Goal: Task Accomplishment & Management: Manage account settings

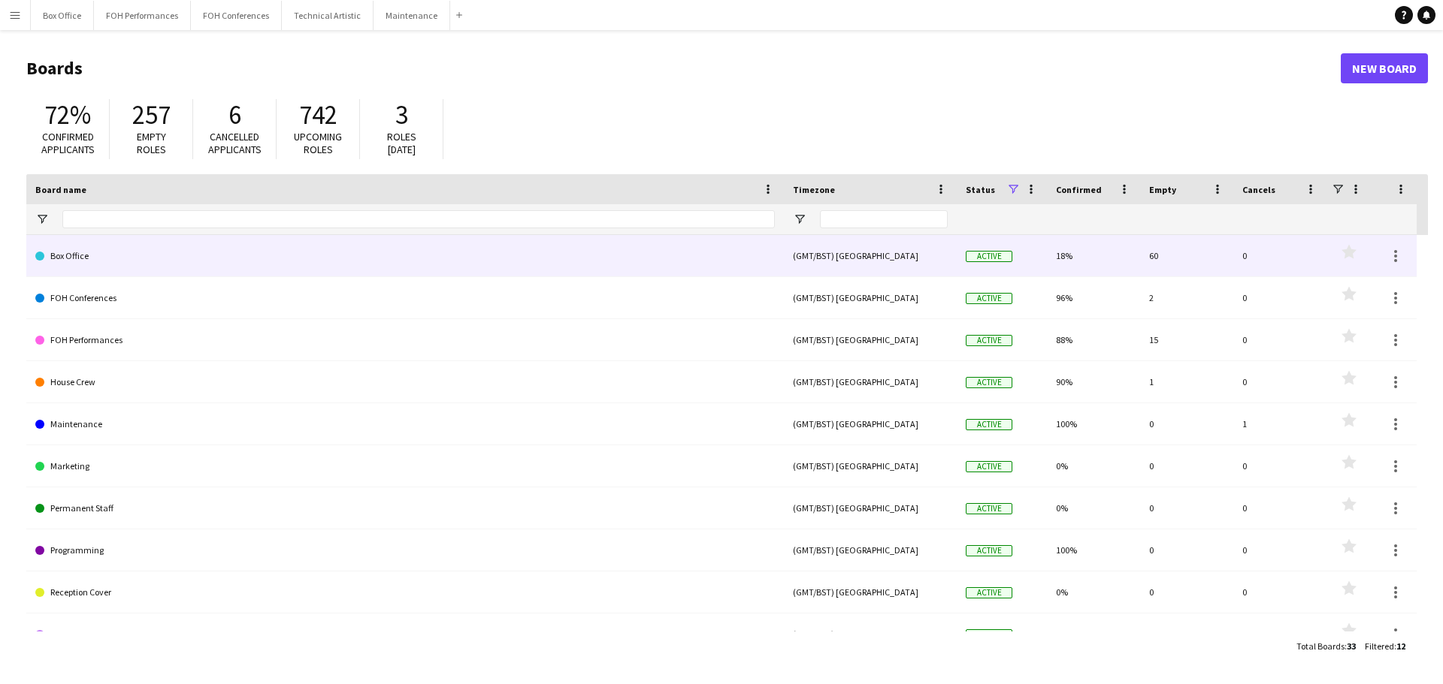
click at [155, 264] on link "Box Office" at bounding box center [404, 256] width 739 height 42
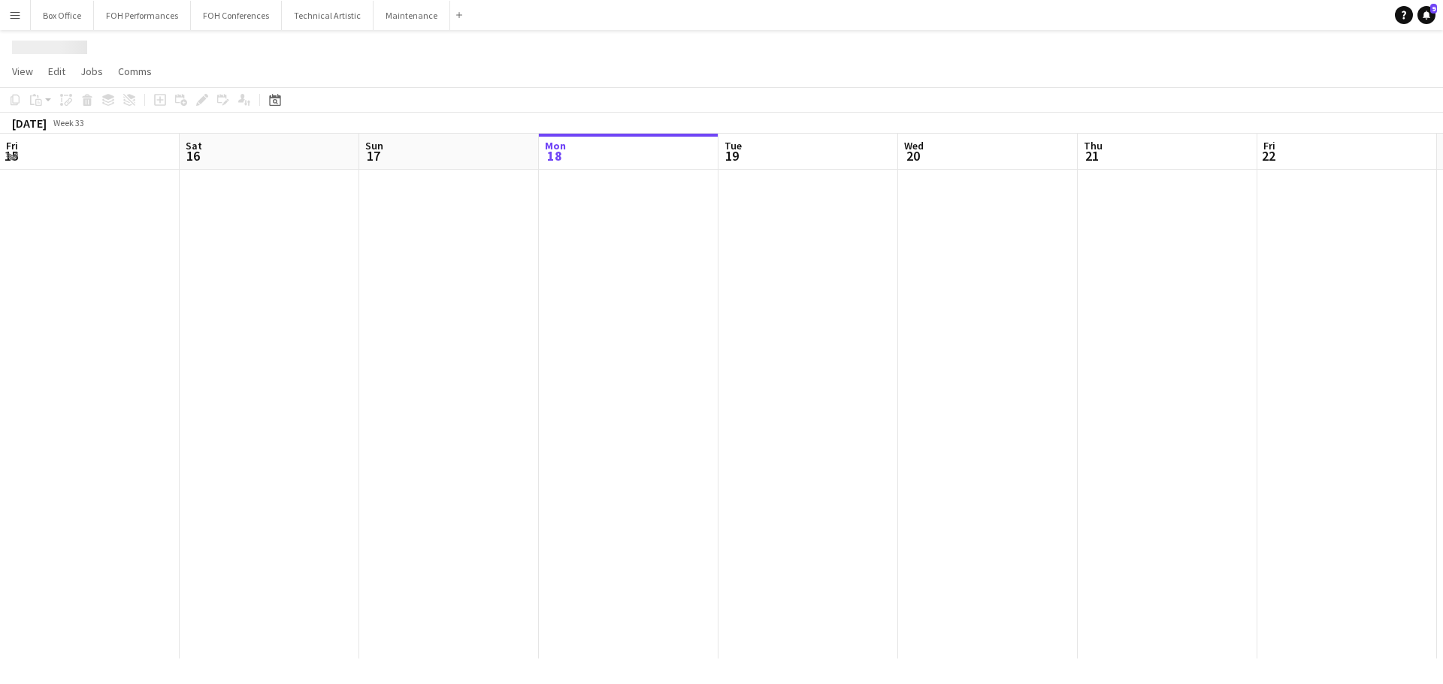
scroll to position [0, 359]
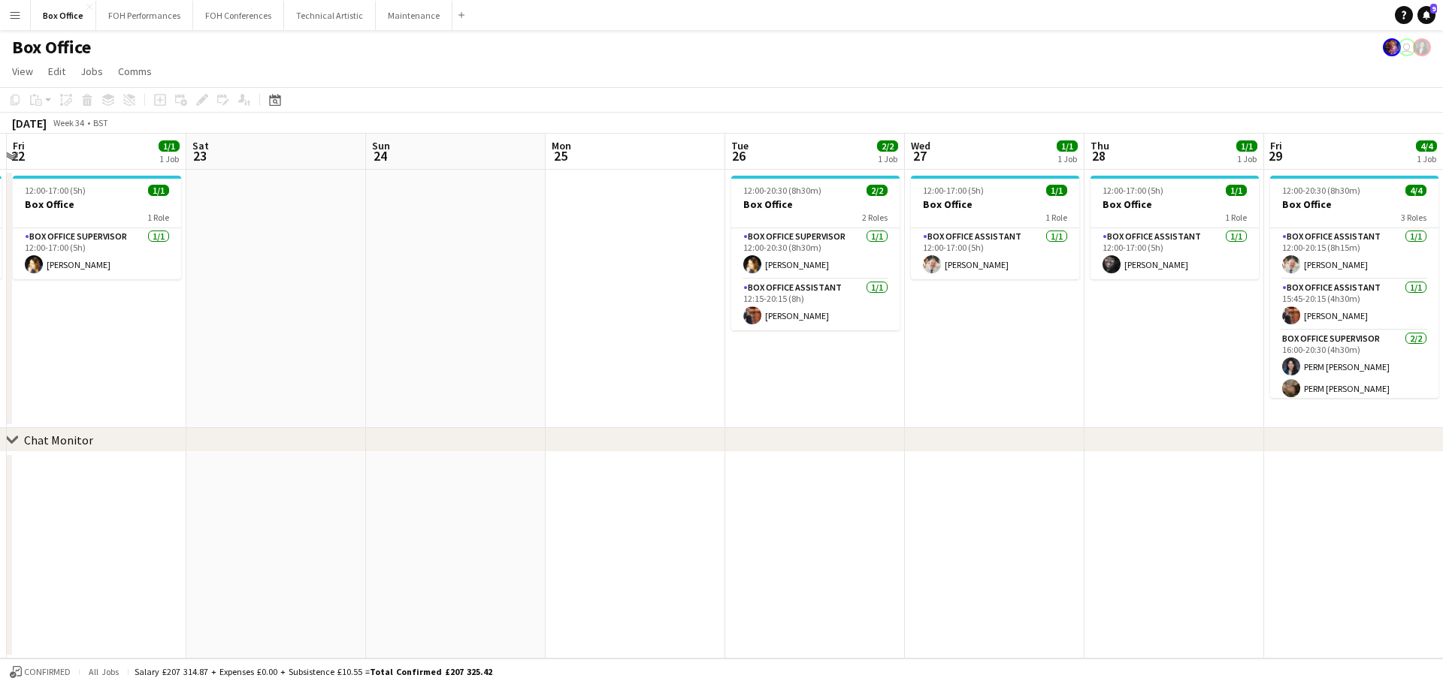
drag, startPoint x: 1119, startPoint y: 147, endPoint x: 227, endPoint y: 200, distance: 893.4
click at [227, 200] on app-calendar-viewport "Tue 19 1/1 1 Job Wed 20 1/1 1 Job Thu 21 1/1 1 Job Fri 22 1/1 1 Job Sat 23 Sun …" at bounding box center [721, 396] width 1443 height 525
click at [125, 9] on button "FOH Performances Close" at bounding box center [144, 15] width 97 height 29
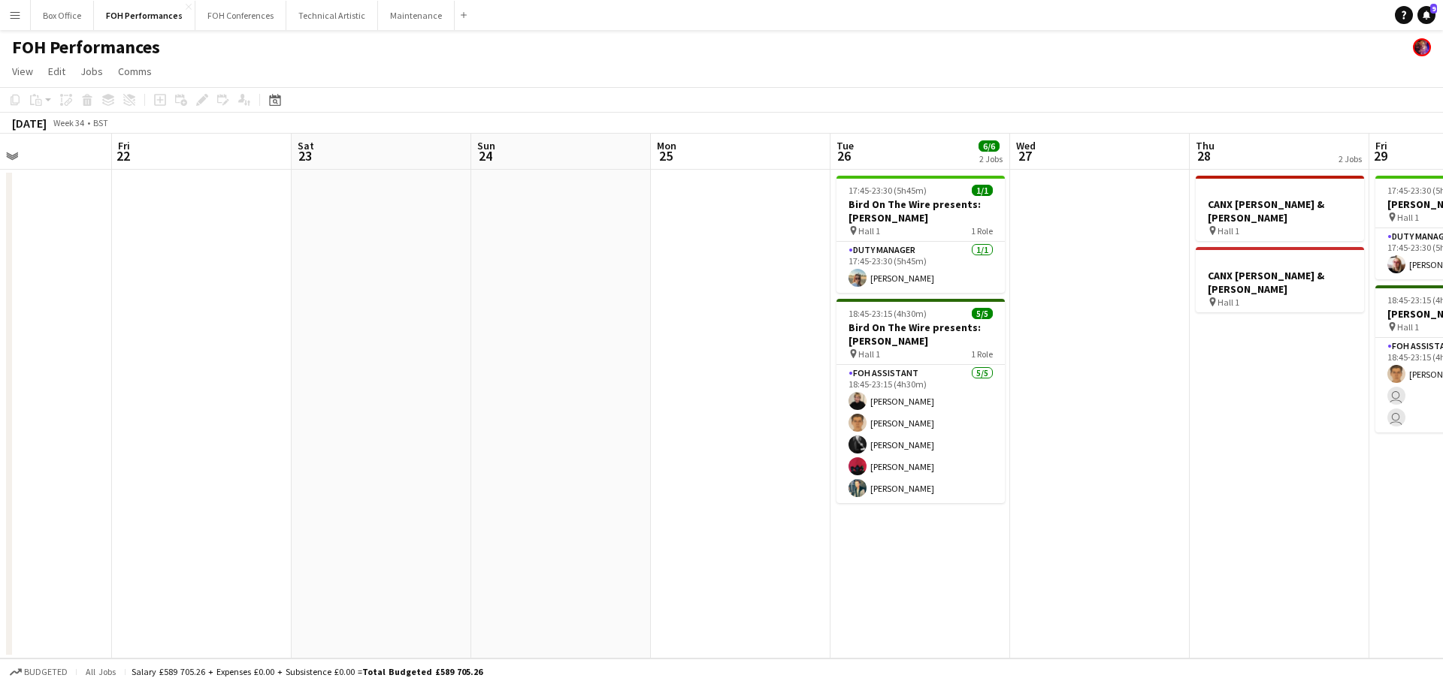
drag, startPoint x: 993, startPoint y: 176, endPoint x: -178, endPoint y: 288, distance: 1176.0
click at [0, 288] on html "Menu Boards Boards Boards All jobs Status Workforce Workforce My Workforce Recr…" at bounding box center [721, 342] width 1443 height 684
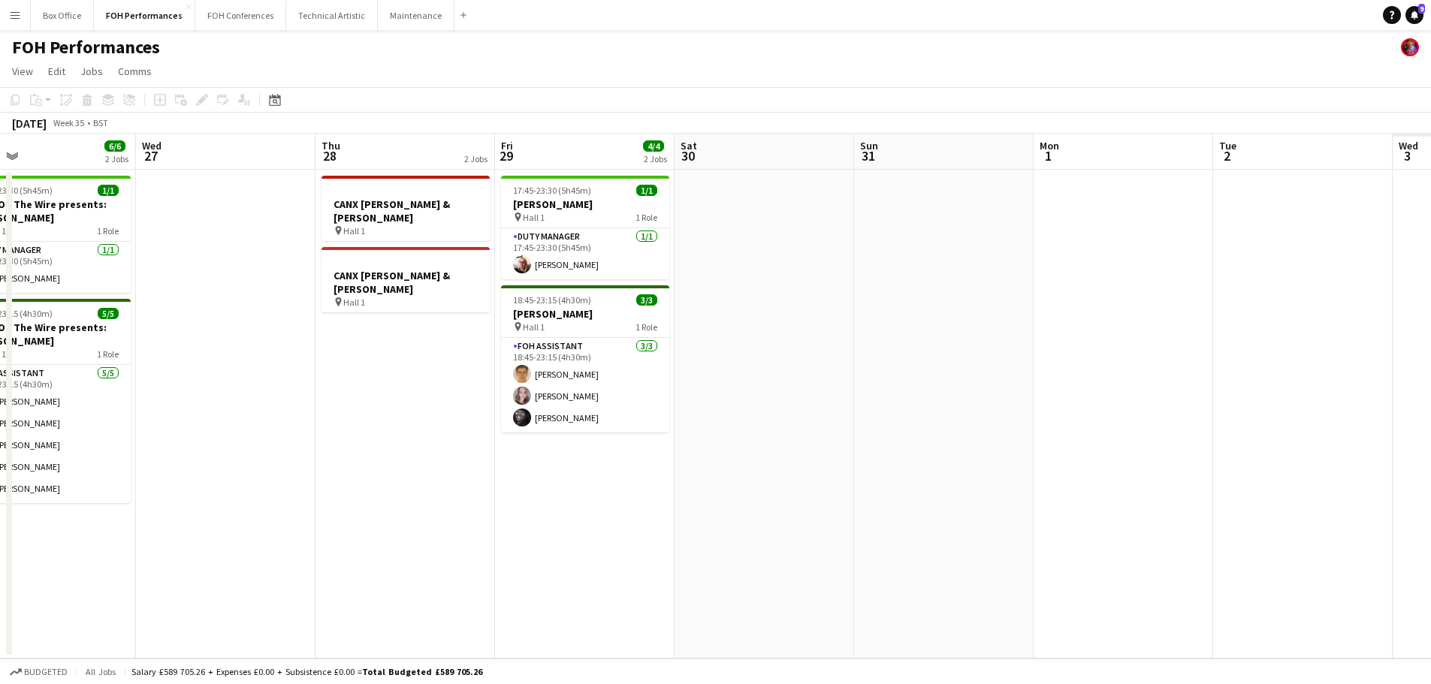
drag, startPoint x: 1271, startPoint y: 150, endPoint x: -29, endPoint y: 249, distance: 1303.6
click at [0, 249] on html "Menu Boards Boards Boards All jobs Status Workforce Workforce My Workforce Recr…" at bounding box center [715, 342] width 1431 height 684
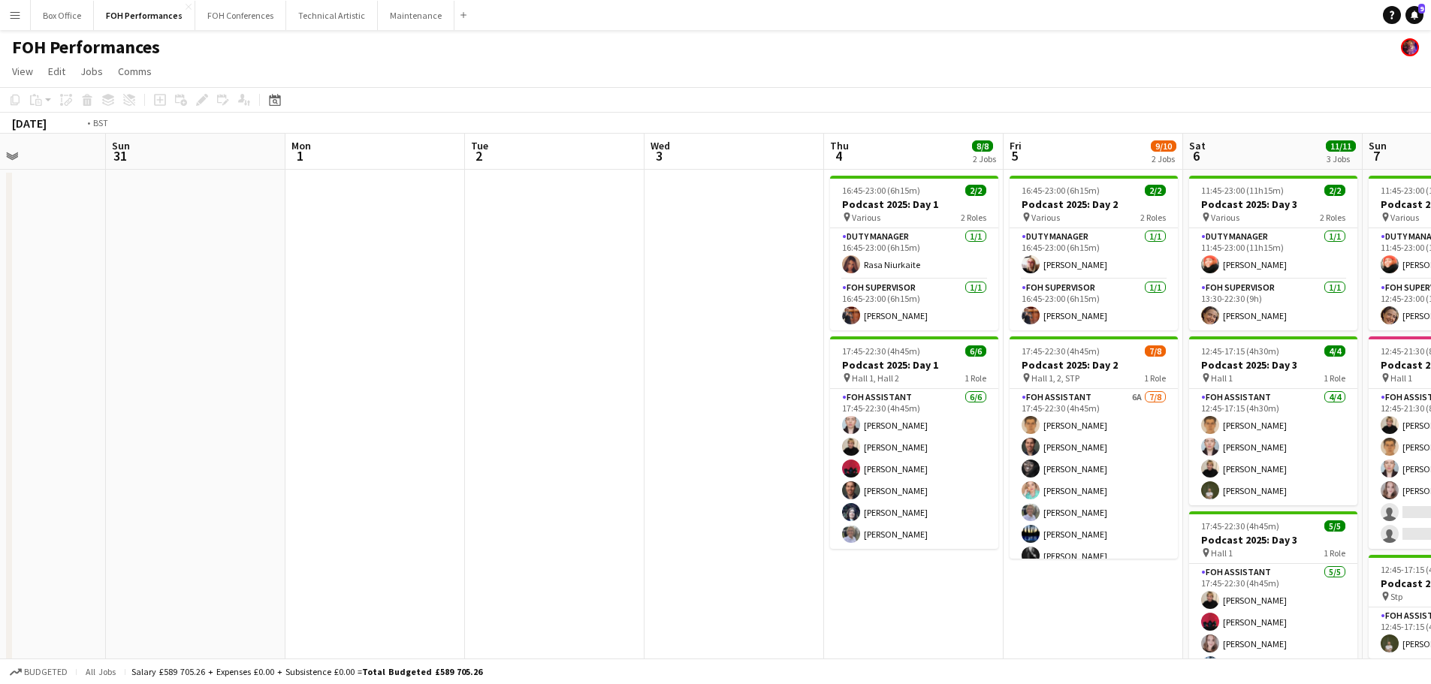
scroll to position [0, 441]
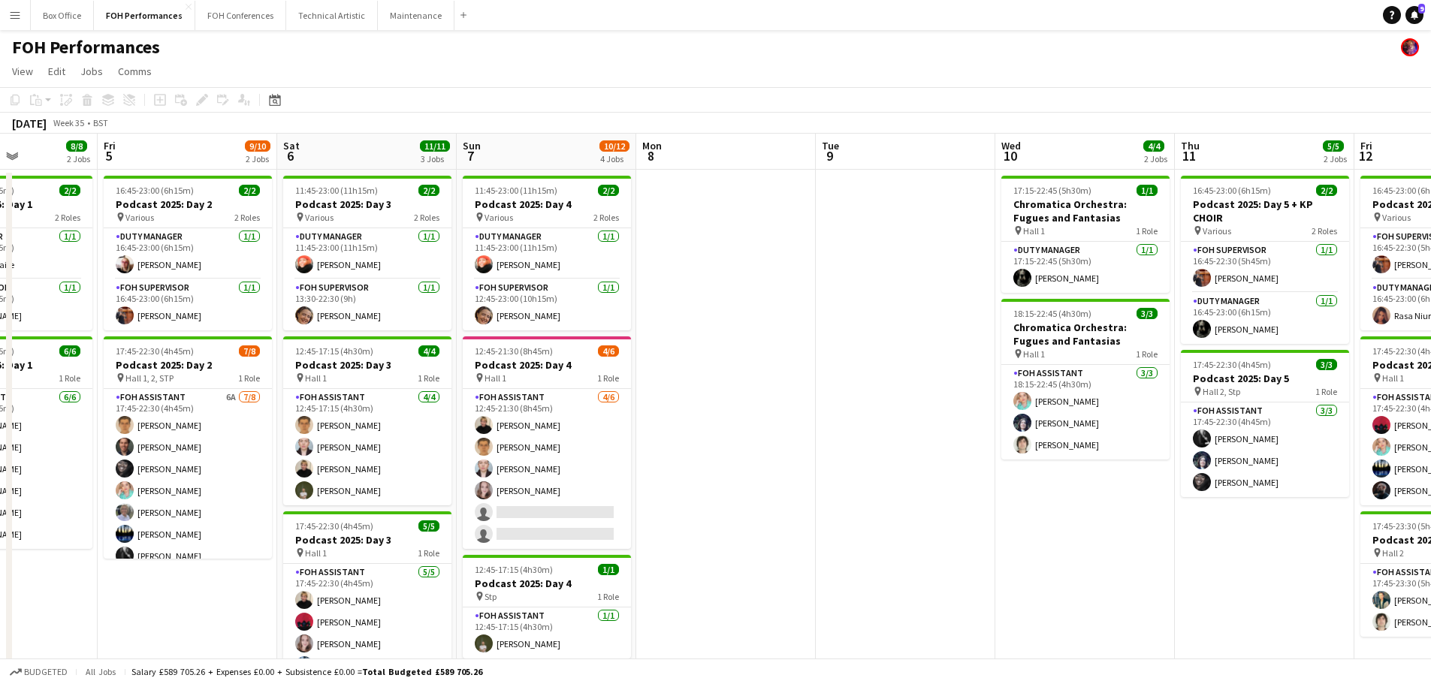
drag, startPoint x: 1252, startPoint y: 161, endPoint x: 316, endPoint y: 274, distance: 943.1
click at [316, 274] on app-calendar-viewport "Tue 2 Wed 3 Thu 4 8/8 2 Jobs Fri 5 9/10 2 Jobs Sat 6 11/11 3 Jobs Sun 7 10/12 4…" at bounding box center [715, 490] width 1431 height 713
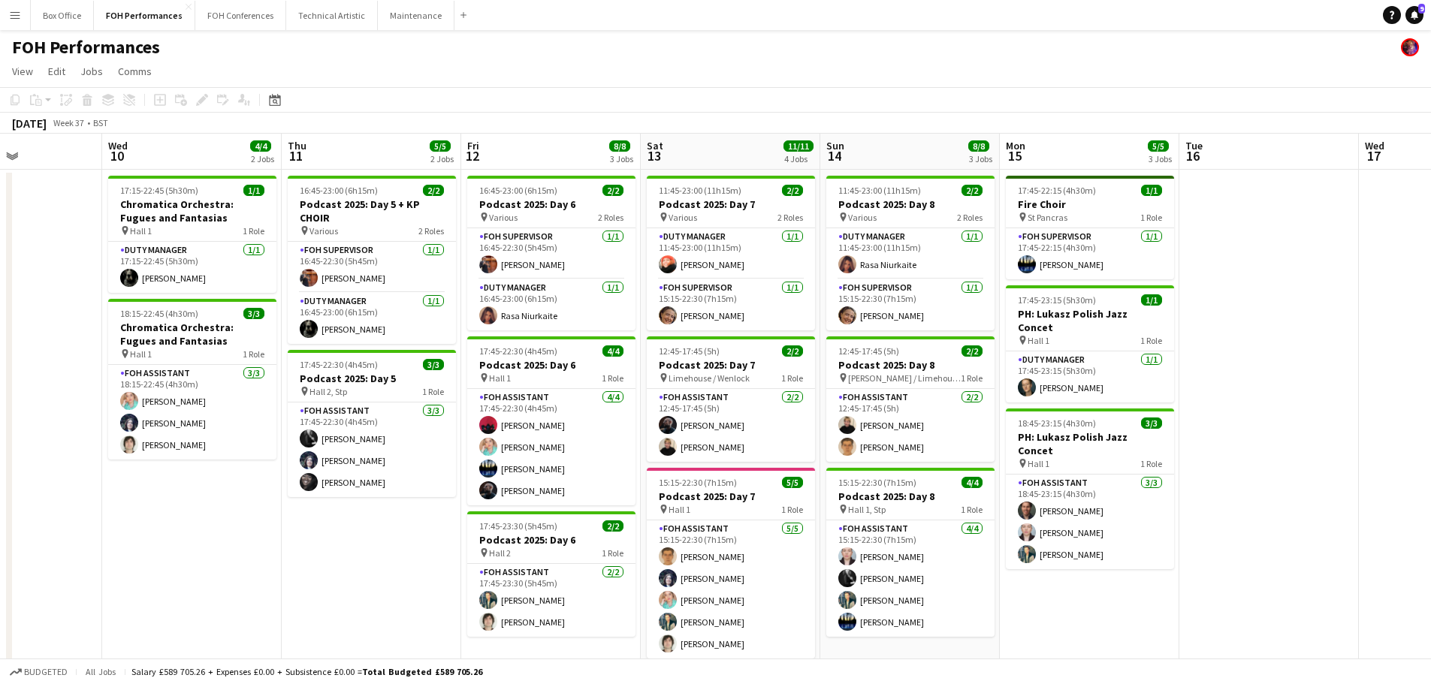
scroll to position [0, 449]
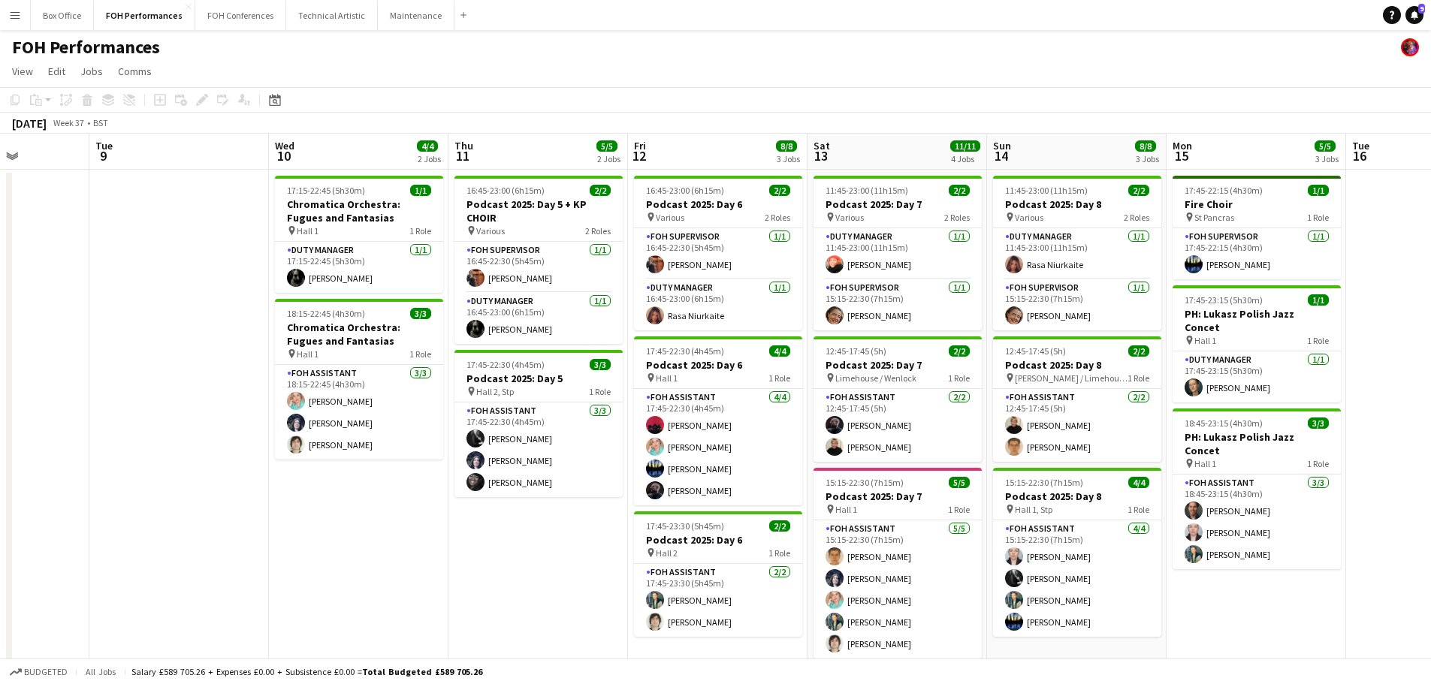
drag, startPoint x: 1171, startPoint y: 155, endPoint x: 444, endPoint y: 219, distance: 729.4
click at [444, 219] on app-calendar-viewport "Sat 6 11/11 3 Jobs Sun 7 10/12 4 Jobs Mon 8 Tue 9 Wed 10 4/4 2 Jobs Thu 11 5/5 …" at bounding box center [715, 490] width 1431 height 713
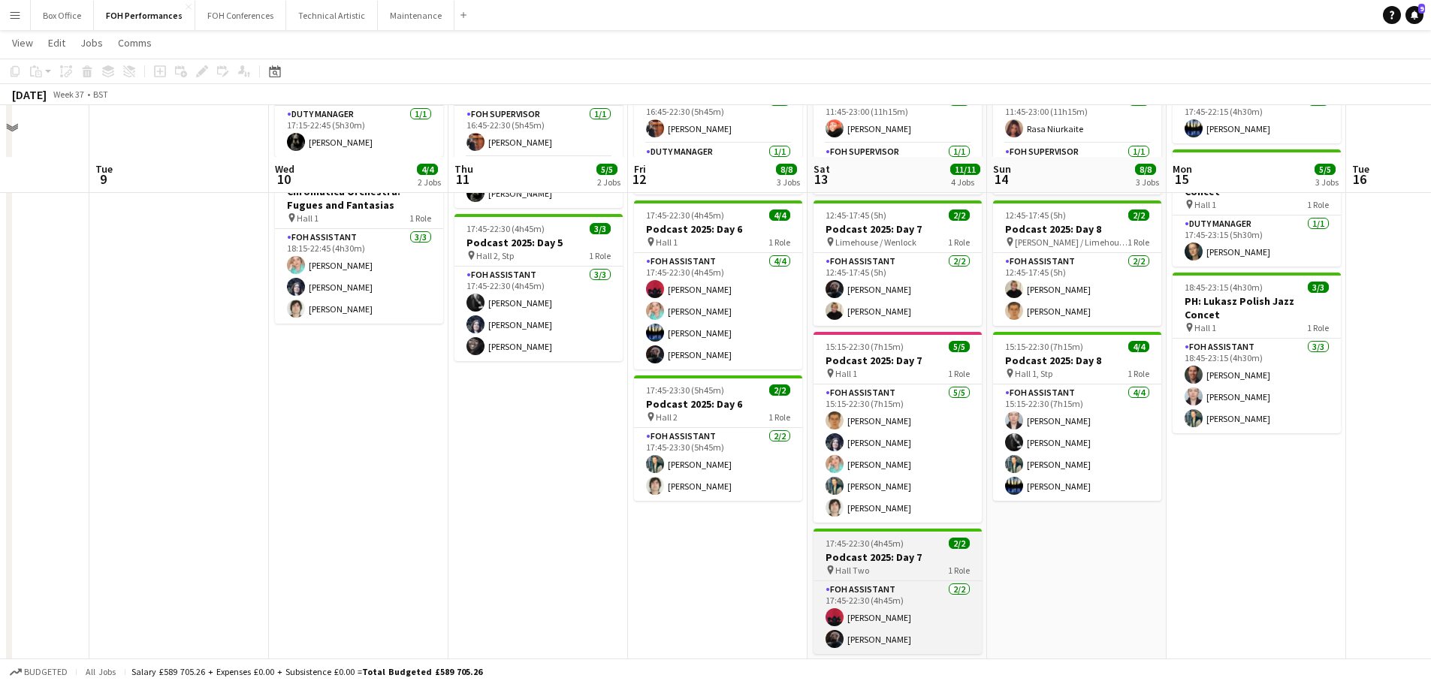
scroll to position [186, 0]
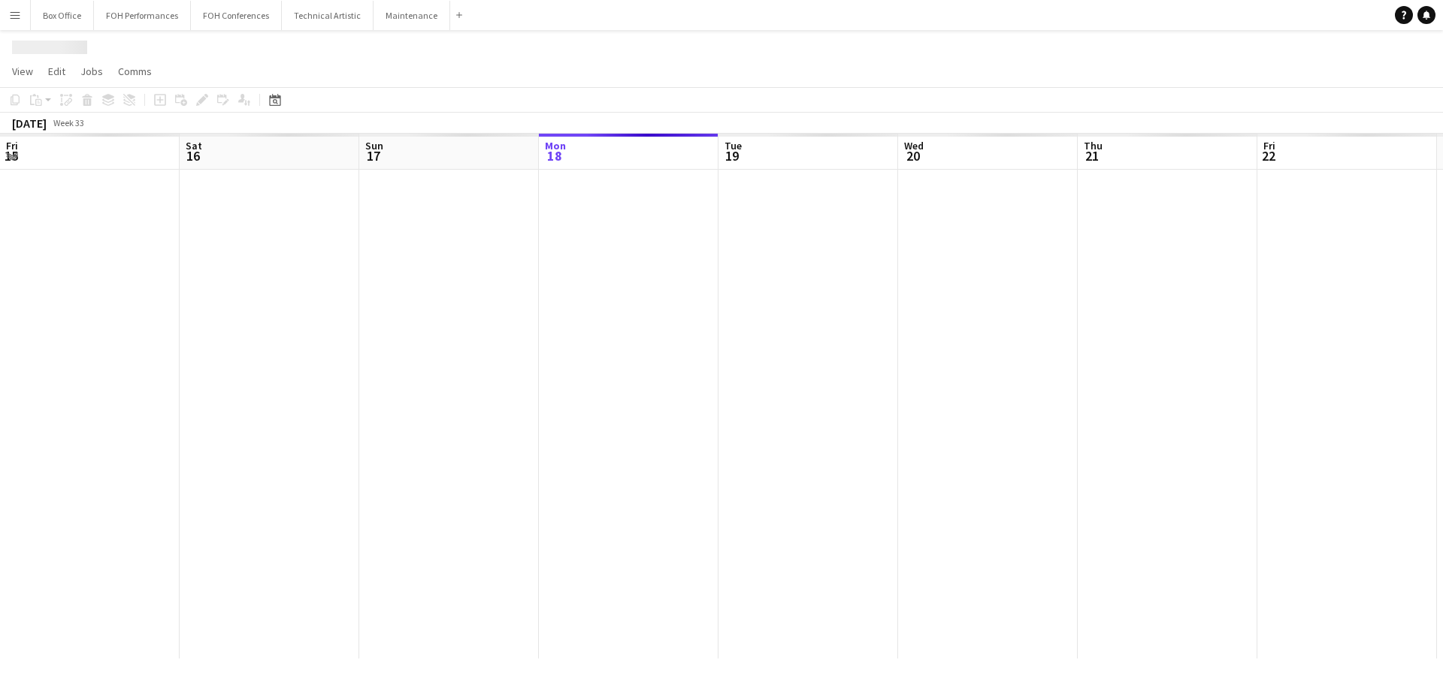
scroll to position [0, 359]
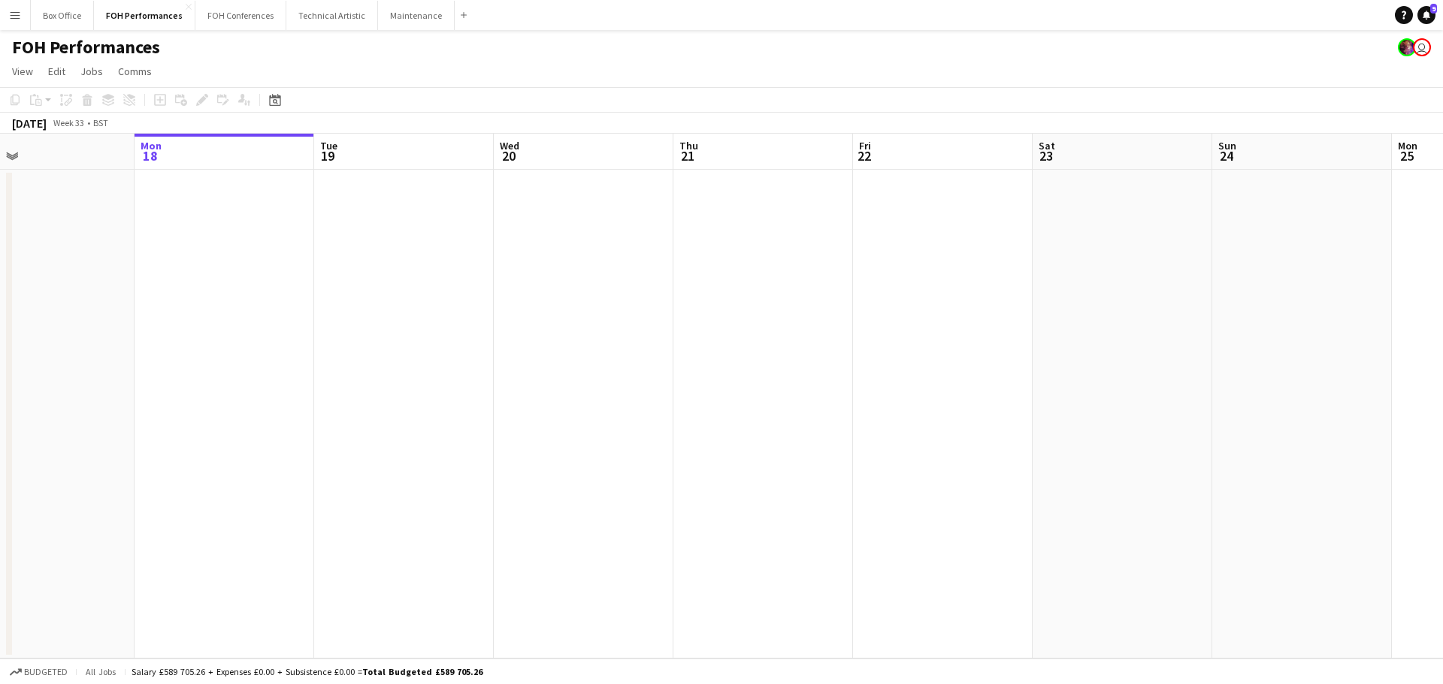
scroll to position [0, 409]
drag, startPoint x: 1029, startPoint y: 162, endPoint x: 978, endPoint y: 168, distance: 50.7
click at [978, 168] on app-calendar-viewport "Fri 15 Sat 16 Sun 17 Mon 18 Tue 19 Wed 20 Thu 21 Fri 22 Sat 23 Sun 24 Mon 25 Tu…" at bounding box center [721, 396] width 1443 height 525
click at [63, 17] on button "Box Office Close" at bounding box center [62, 15] width 63 height 29
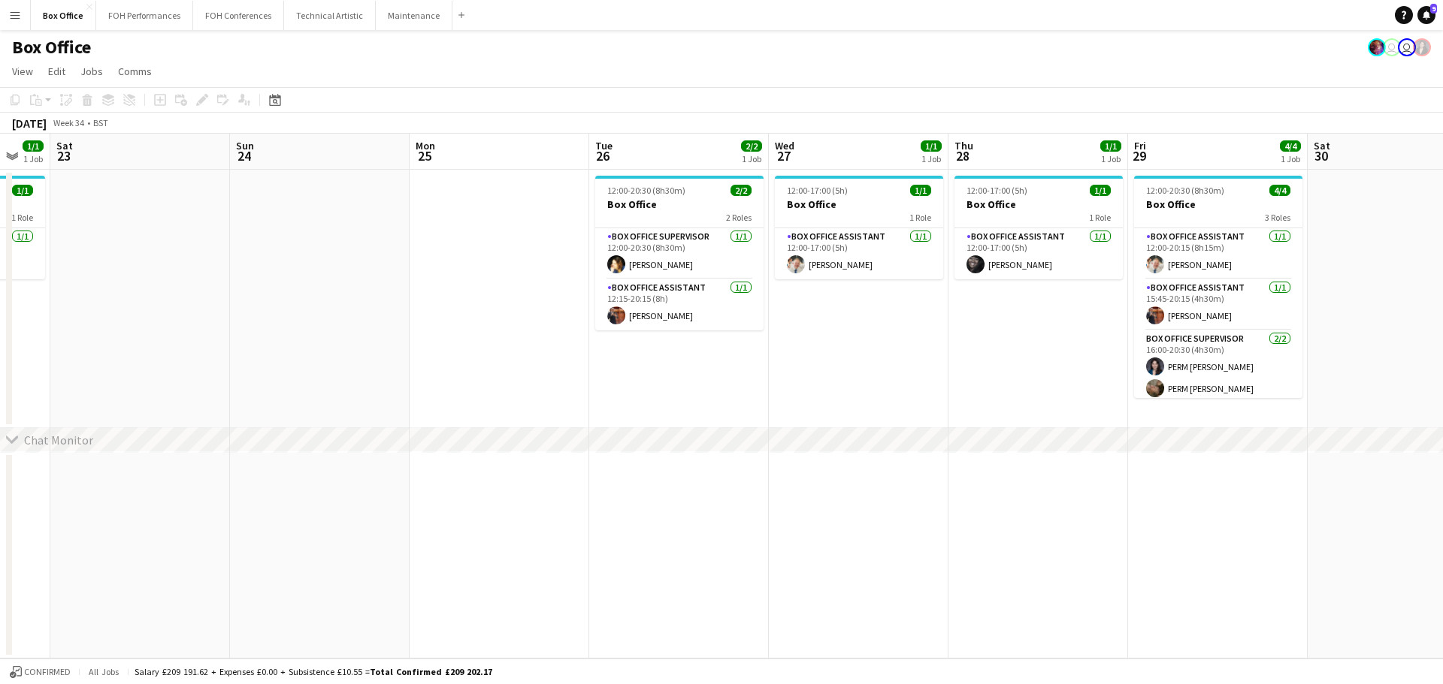
drag, startPoint x: 1092, startPoint y: 159, endPoint x: 108, endPoint y: 165, distance: 983.6
click at [62, 176] on app-calendar-viewport "Wed 20 1/1 1 Job Thu 21 1/1 1 Job Fri 22 1/1 1 Job Sat 23 Sun 24 Mon 25 Tue 26 …" at bounding box center [721, 396] width 1443 height 525
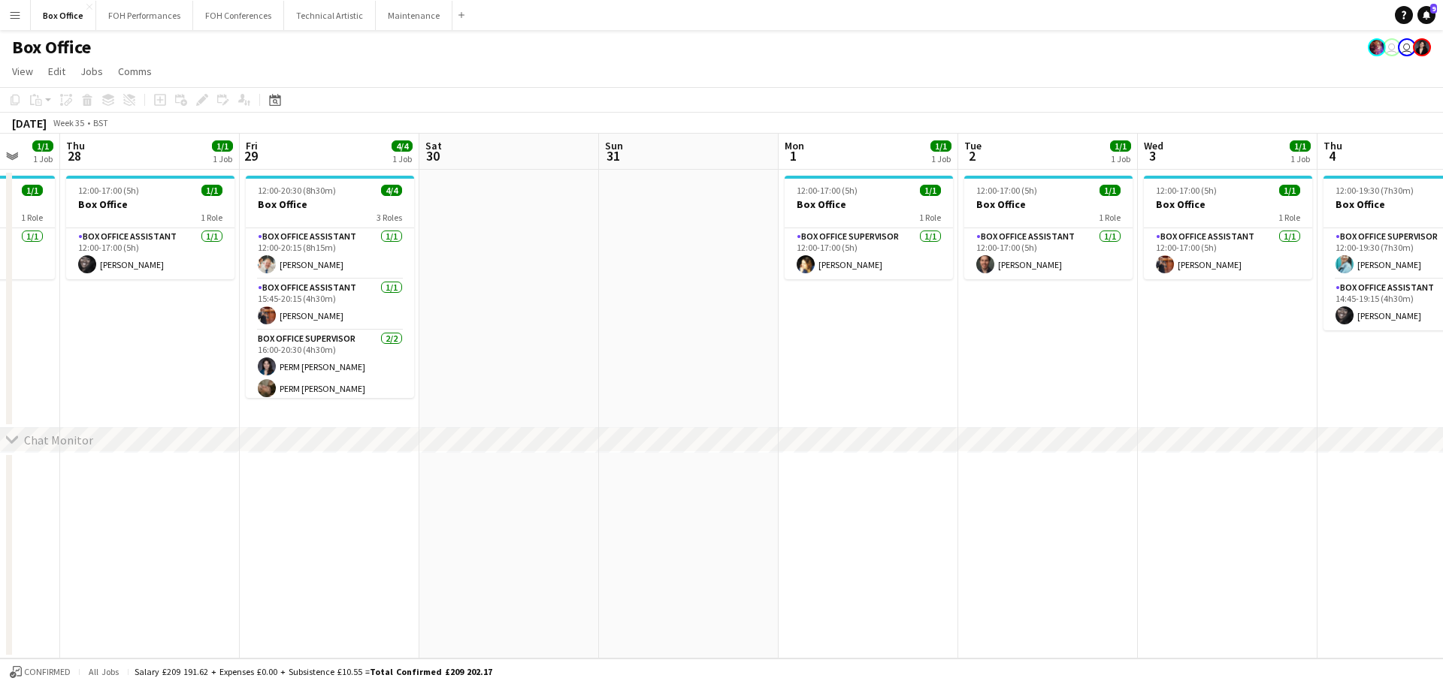
drag, startPoint x: 1104, startPoint y: 159, endPoint x: -26, endPoint y: 168, distance: 1130.1
click at [0, 168] on html "Menu Boards Boards Boards All jobs Status Workforce Workforce My Workforce Recr…" at bounding box center [721, 342] width 1443 height 684
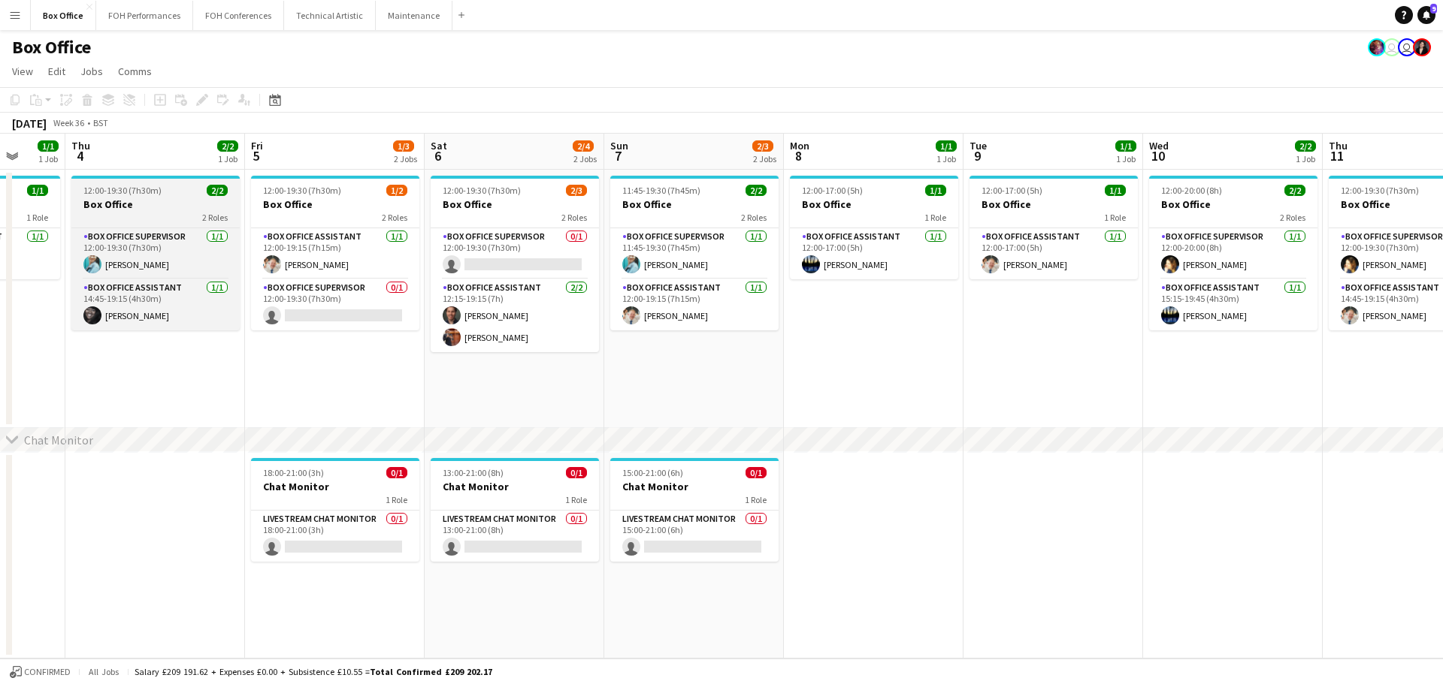
drag, startPoint x: 1148, startPoint y: 153, endPoint x: 86, endPoint y: 180, distance: 1062.8
click at [75, 188] on app-calendar-viewport "Mon 1 1/1 1 Job Tue 2 1/1 1 Job Wed 3 1/1 1 Job Thu 4 2/2 1 Job Fri 5 1/3 2 Job…" at bounding box center [721, 396] width 1443 height 525
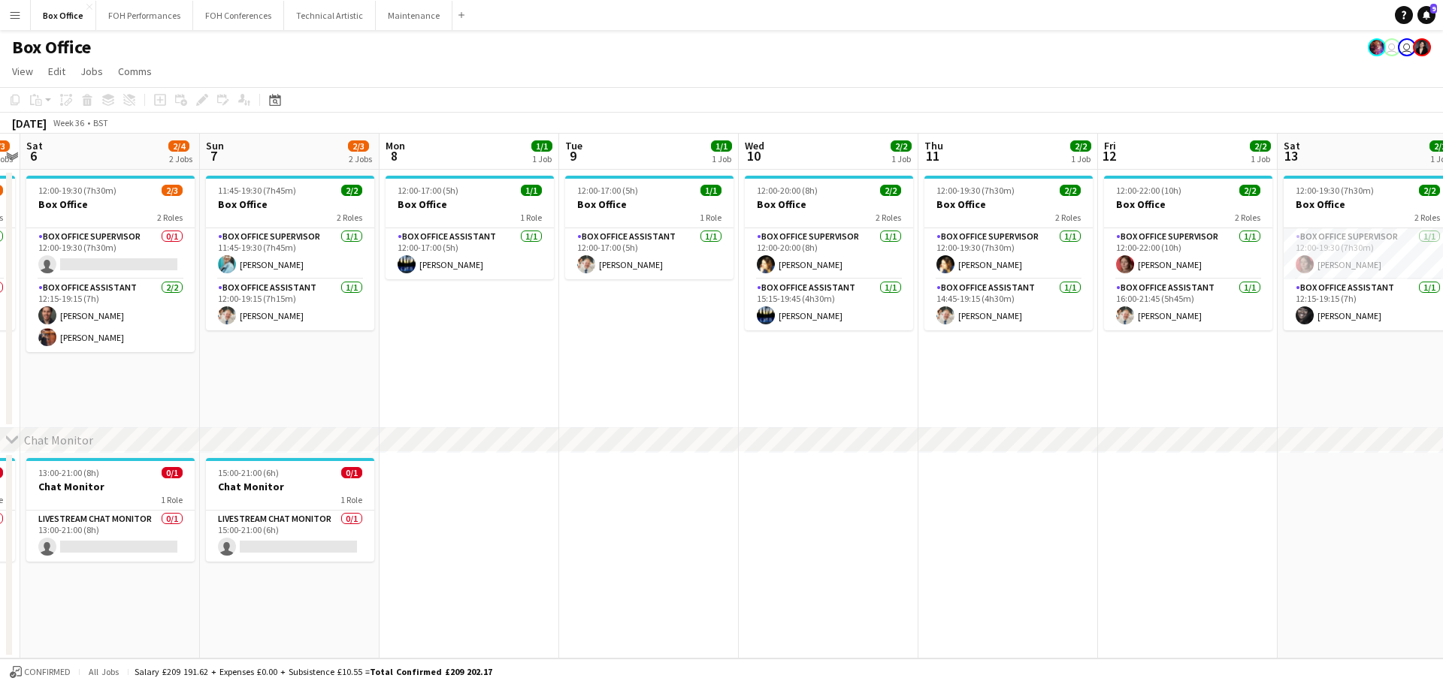
scroll to position [0, 569]
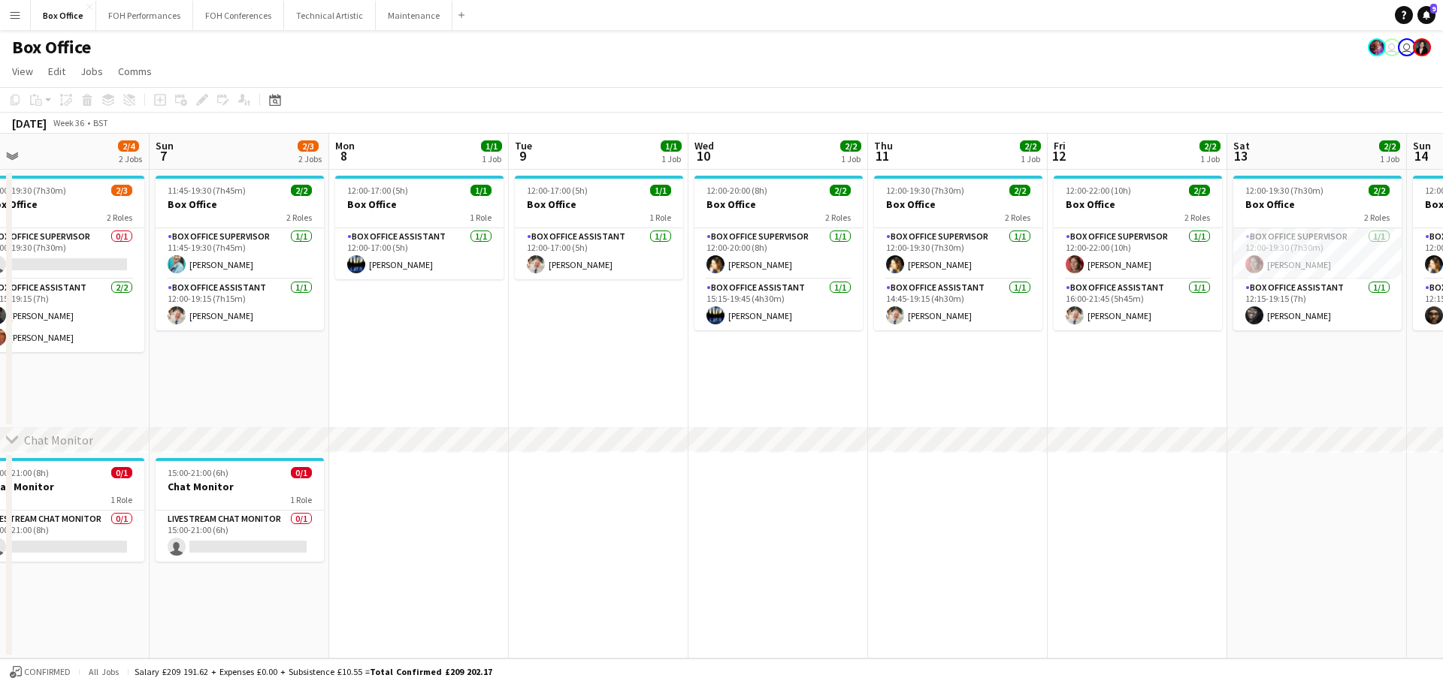
drag, startPoint x: 669, startPoint y: 128, endPoint x: -11, endPoint y: 88, distance: 680.4
click at [0, 88] on html "Menu Boards Boards Boards All jobs Status Workforce Workforce My Workforce Recr…" at bounding box center [721, 342] width 1443 height 684
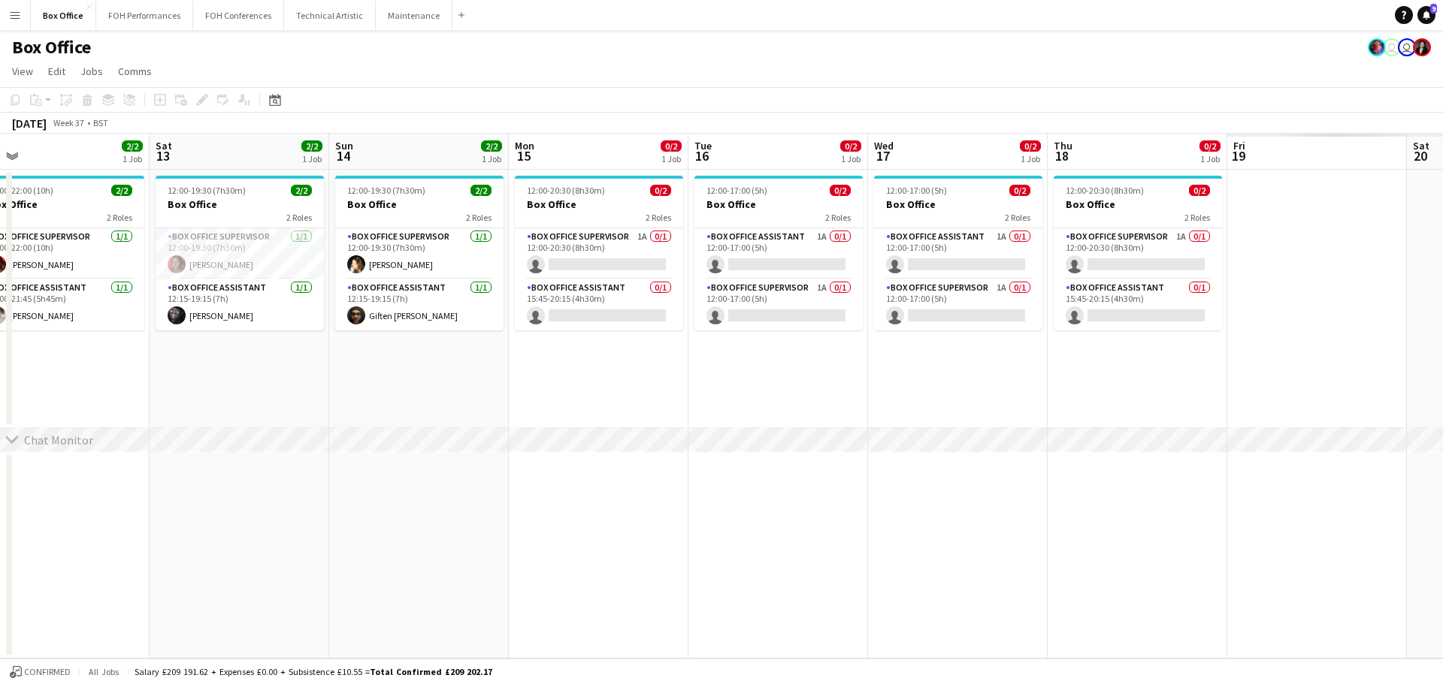
scroll to position [0, 558]
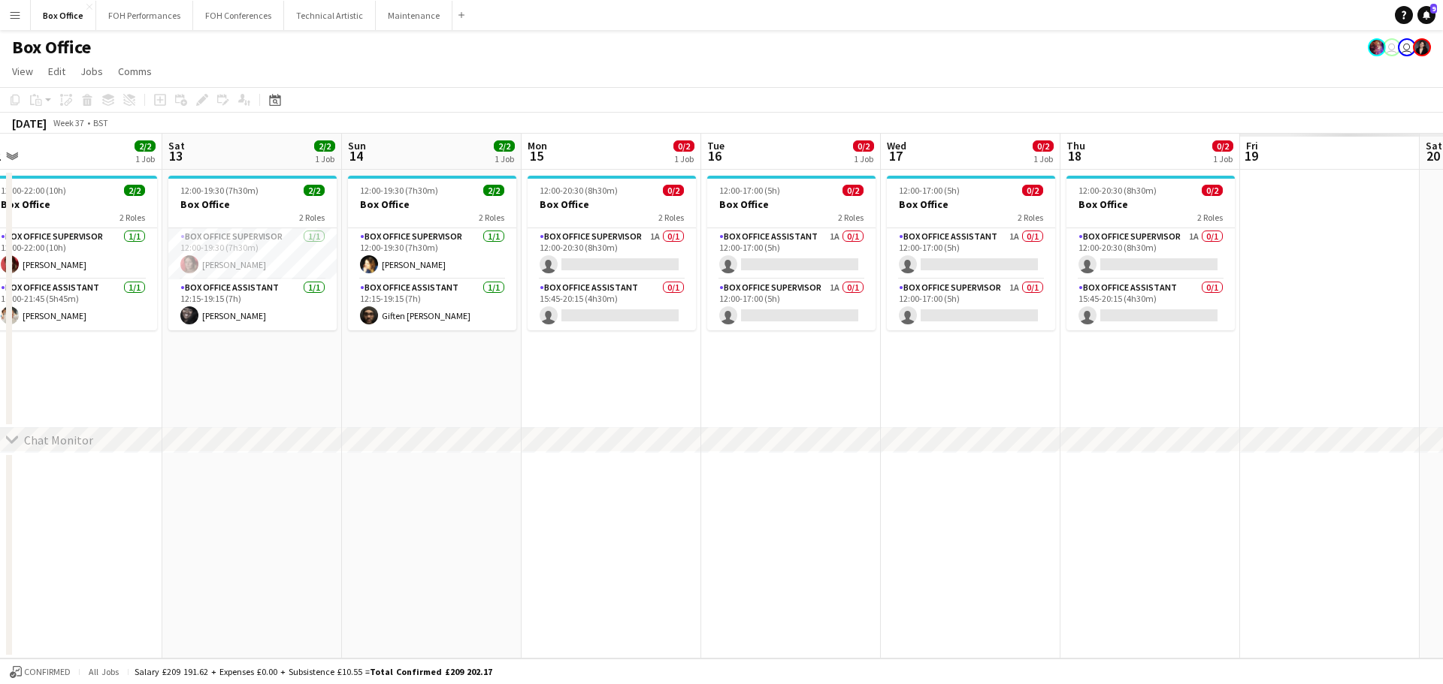
drag, startPoint x: 1021, startPoint y: 168, endPoint x: 208, endPoint y: 170, distance: 813.0
click at [208, 172] on app-calendar-viewport "Tue 9 1/1 1 Job Wed 10 2/2 1 Job Thu 11 2/2 1 Job Fri 12 2/2 1 Job Sat 13 2/2 1…" at bounding box center [721, 396] width 1443 height 525
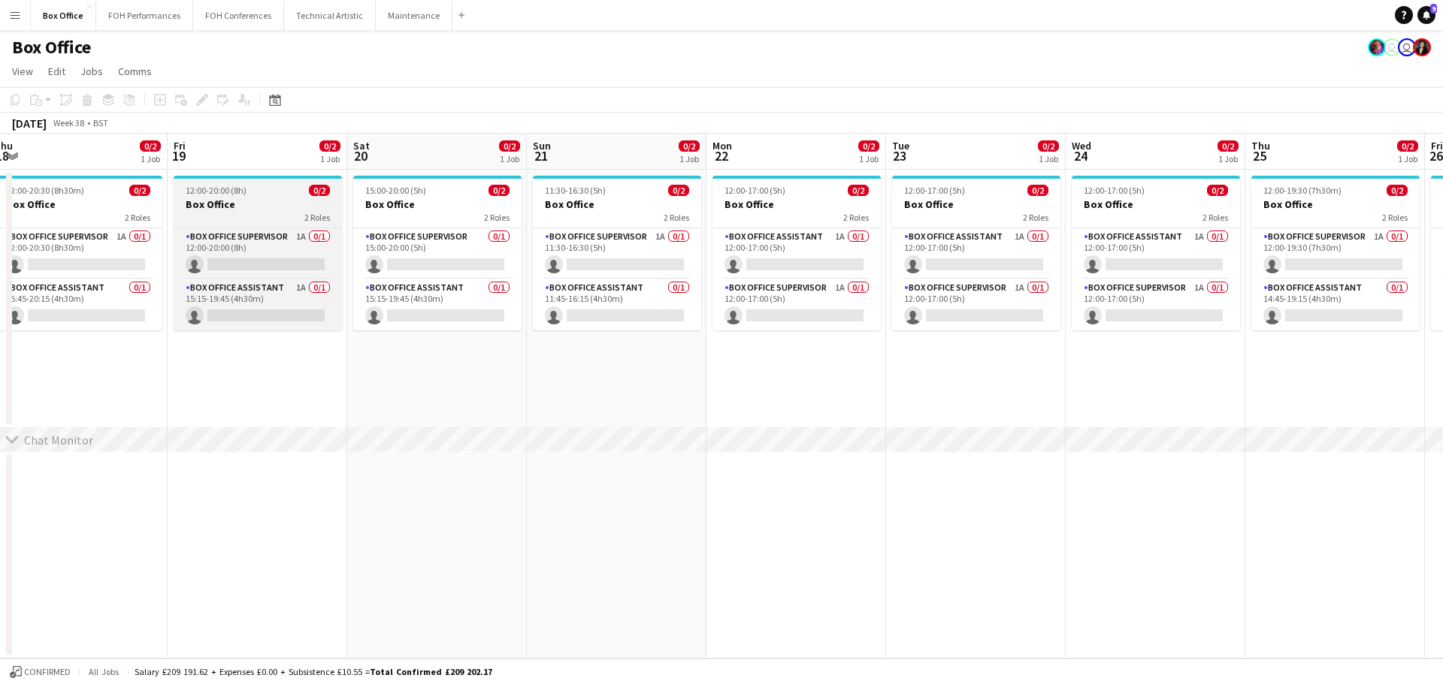
drag, startPoint x: 1280, startPoint y: 143, endPoint x: 302, endPoint y: 219, distance: 980.5
click at [204, 249] on app-calendar-viewport "Mon 15 0/2 1 Job Tue 16 0/2 1 Job Wed 17 0/2 1 Job Thu 18 0/2 1 Job Fri 19 0/2 …" at bounding box center [721, 396] width 1443 height 525
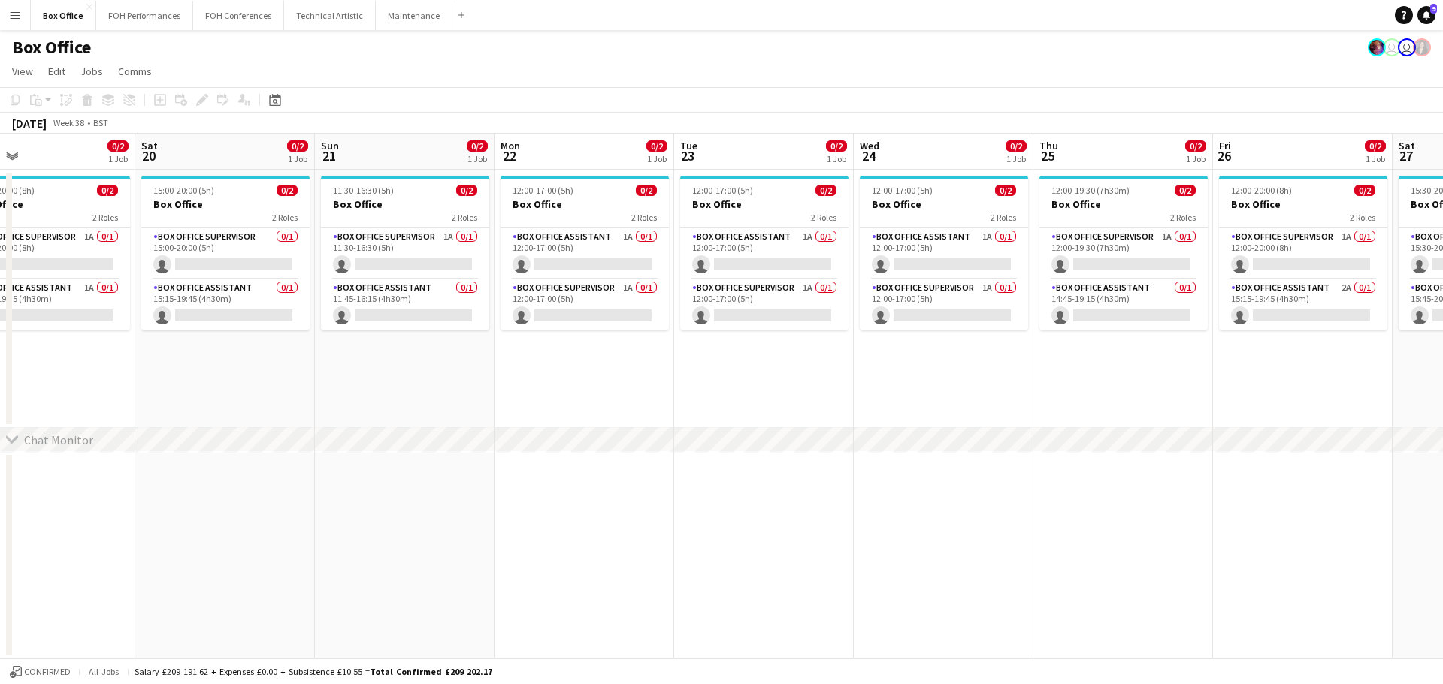
scroll to position [0, 391]
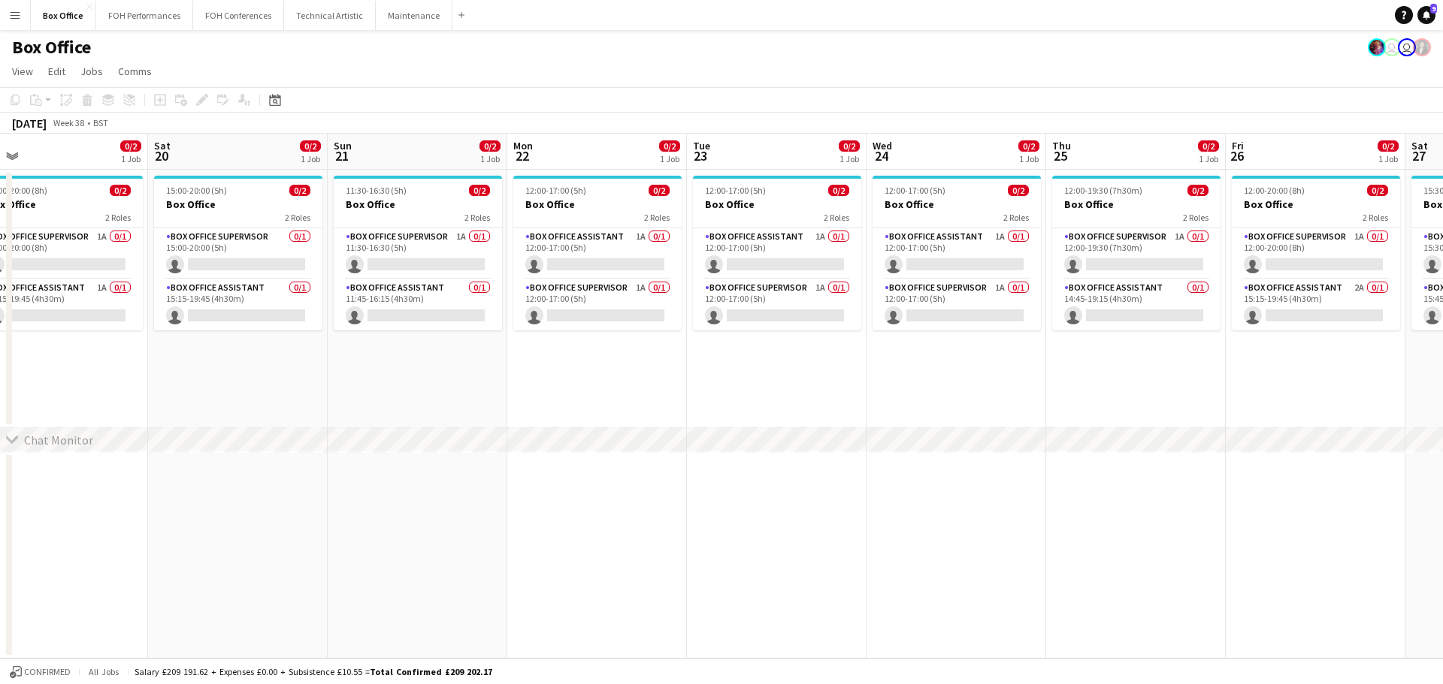
drag, startPoint x: 1234, startPoint y: 162, endPoint x: 1039, endPoint y: 219, distance: 202.8
click at [1039, 219] on app-calendar-viewport "Wed 17 0/2 1 Job Thu 18 0/2 1 Job Fri 19 0/2 1 Job Sat 20 0/2 1 Job Sun 21 0/2 …" at bounding box center [721, 396] width 1443 height 525
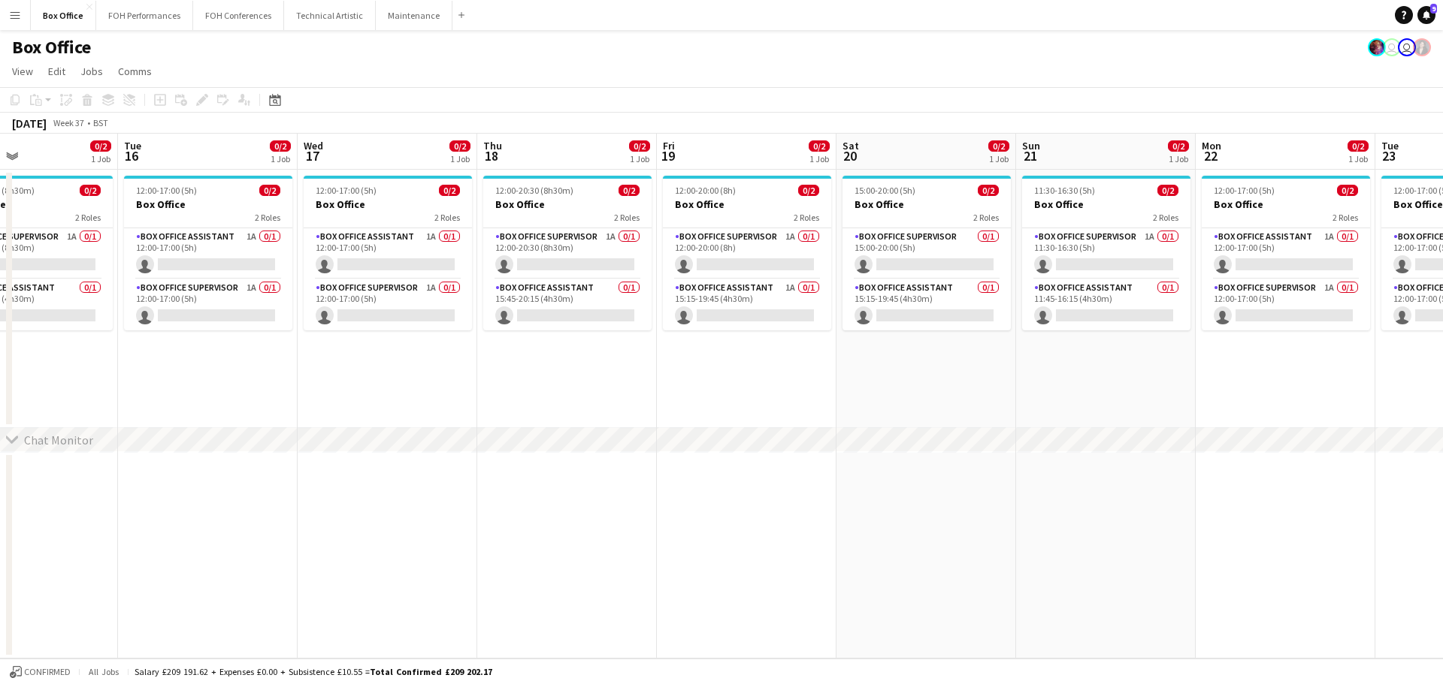
scroll to position [0, 404]
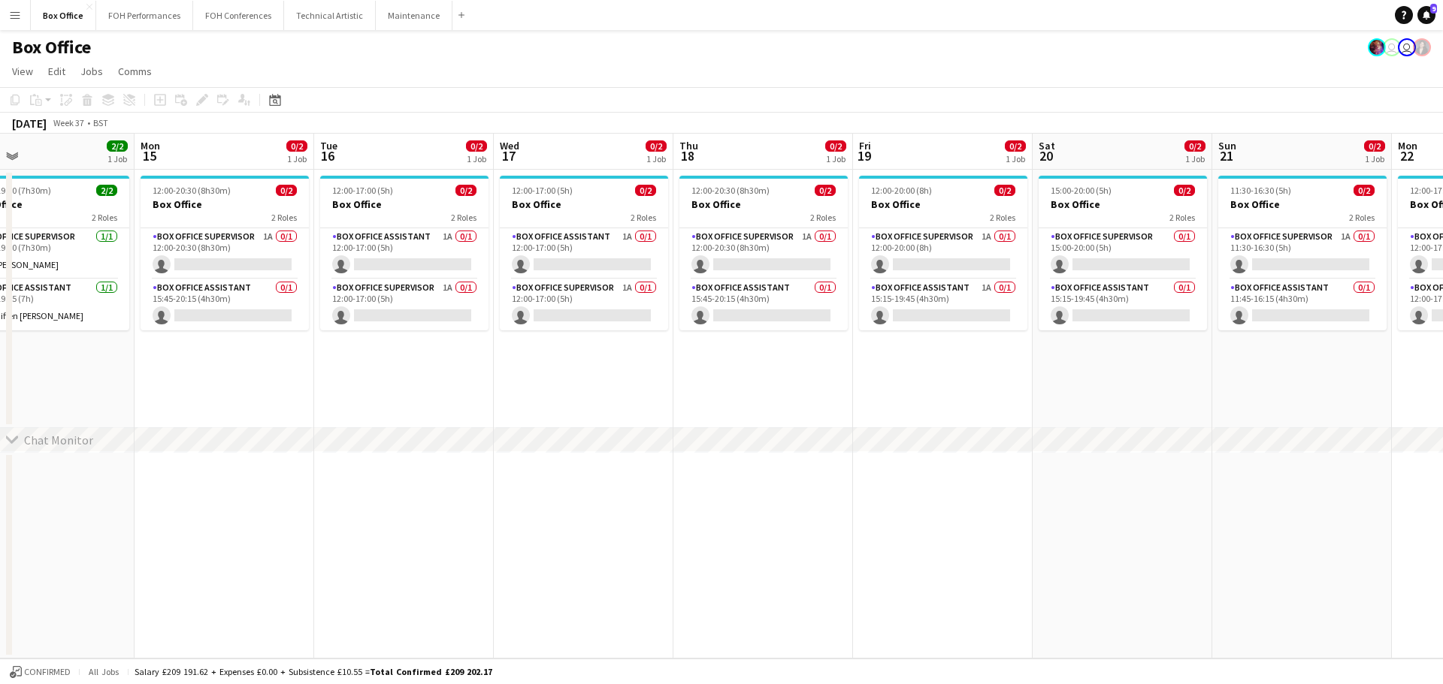
drag, startPoint x: 136, startPoint y: 156, endPoint x: 1020, endPoint y: 220, distance: 886.7
click at [1020, 220] on app-calendar-viewport "Fri 12 2/2 1 Job Sat 13 2/2 1 Job Sun 14 2/2 1 Job Mon 15 0/2 1 Job Tue 16 0/2 …" at bounding box center [721, 396] width 1443 height 525
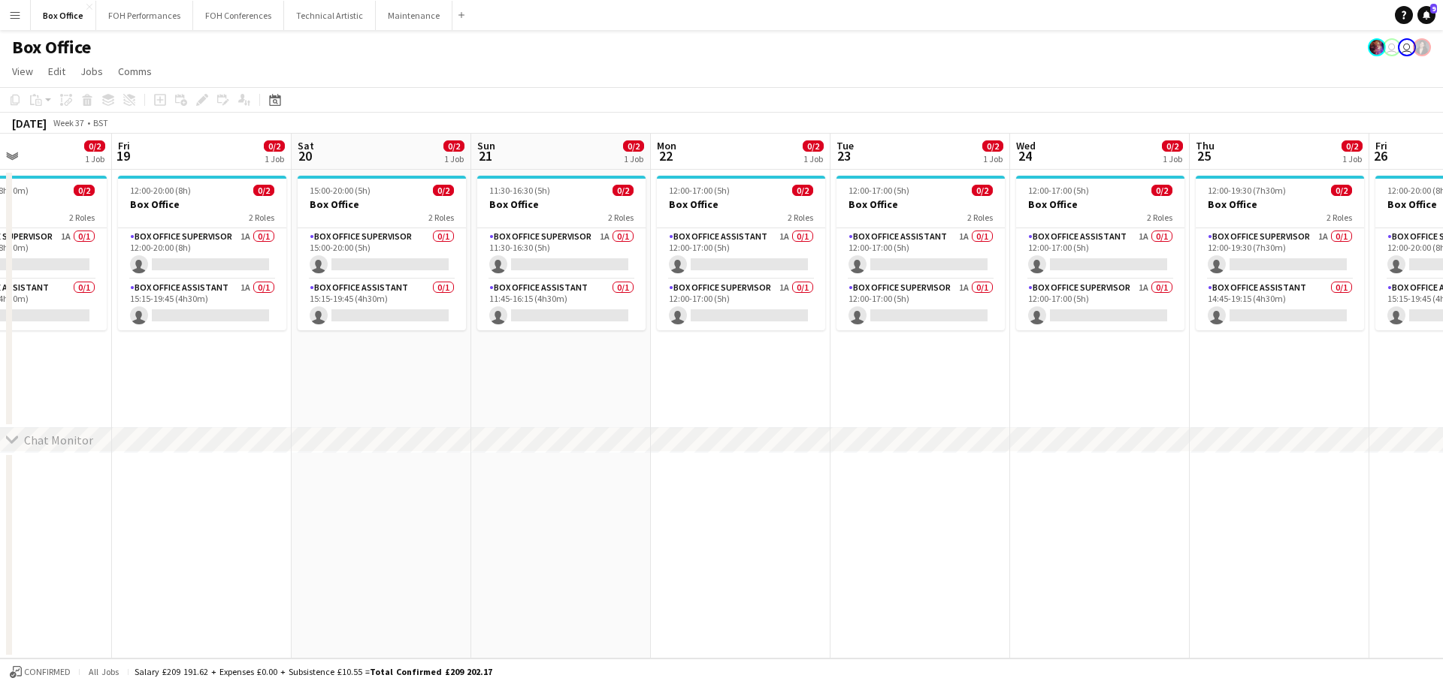
scroll to position [0, 427]
drag, startPoint x: 745, startPoint y: 159, endPoint x: -41, endPoint y: 169, distance: 786.8
click at [0, 169] on html "Menu Boards Boards Boards All jobs Status Workforce Workforce My Workforce Recr…" at bounding box center [721, 342] width 1443 height 684
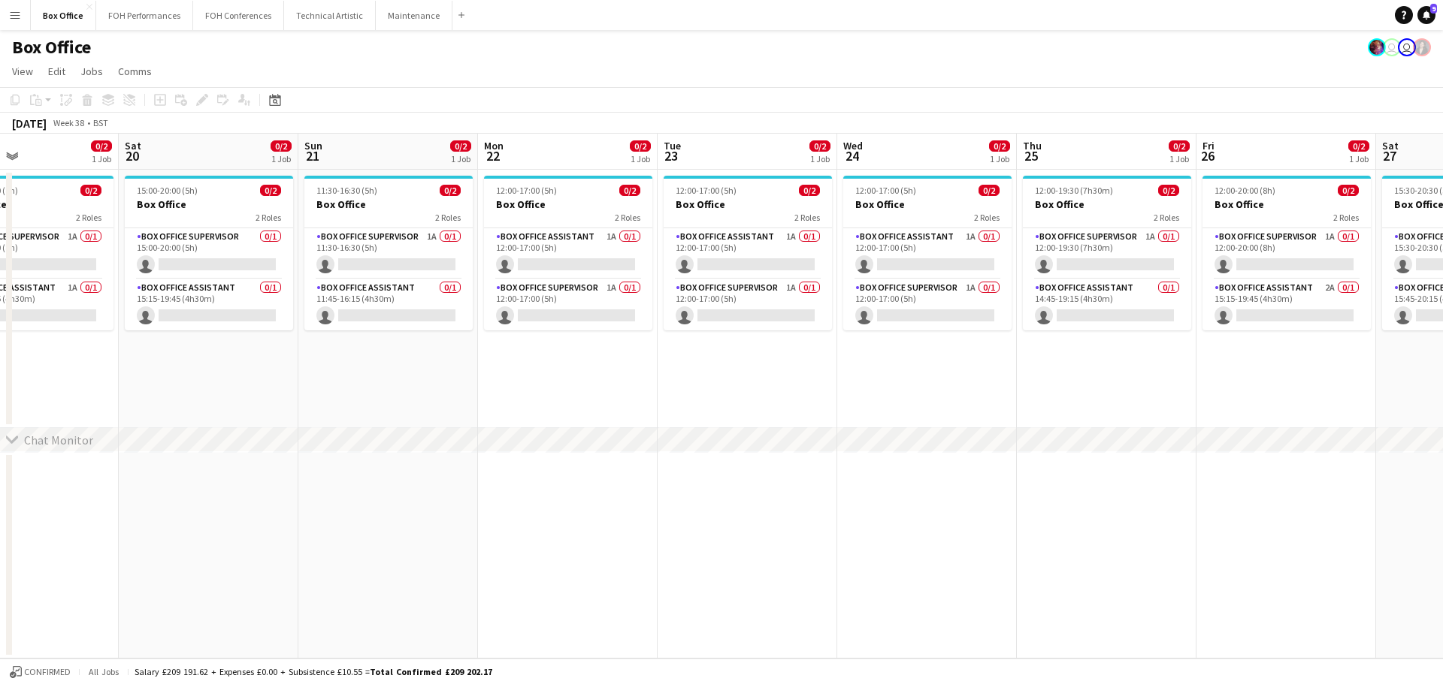
scroll to position [0, 521]
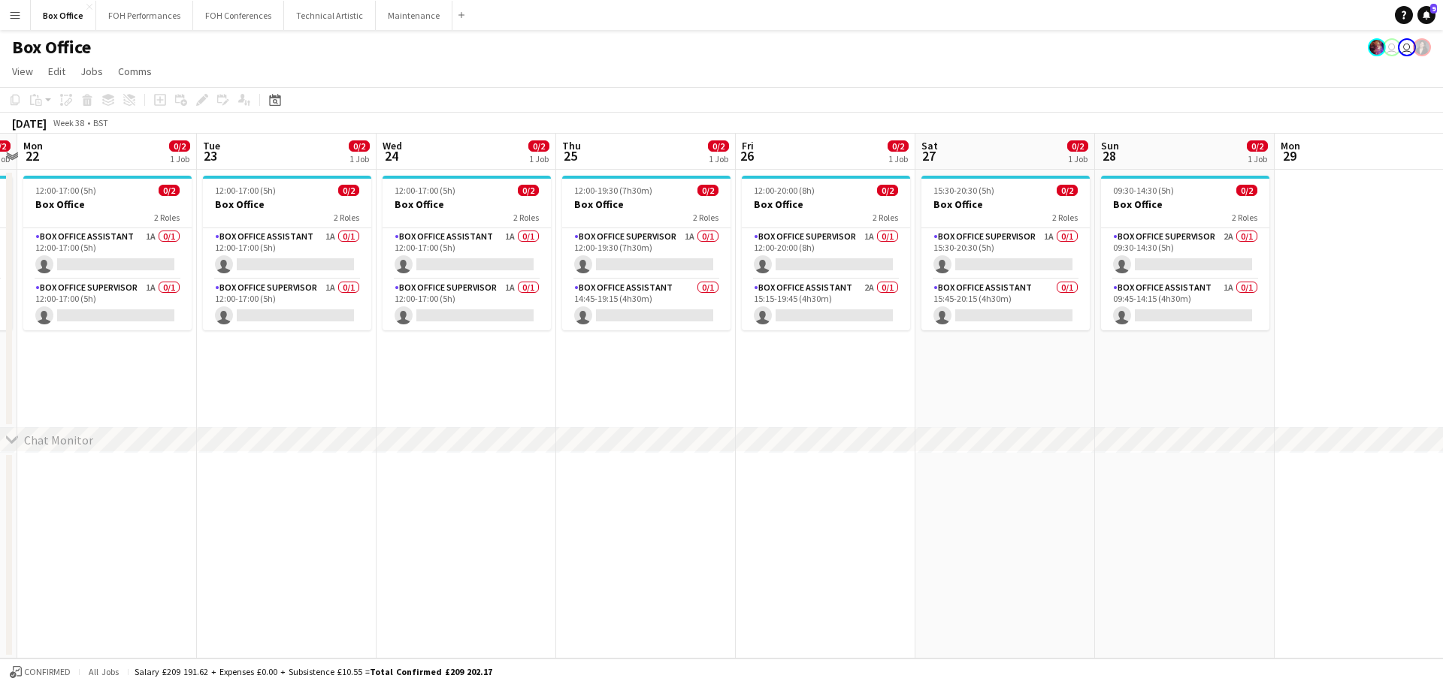
drag, startPoint x: 1168, startPoint y: 157, endPoint x: 481, endPoint y: 126, distance: 688.2
click at [481, 126] on app-calendar "Copy Paste Paste Ctrl+V Paste with crew Ctrl+Shift+V Paste linked Job [GEOGRAPH…" at bounding box center [721, 373] width 1443 height 572
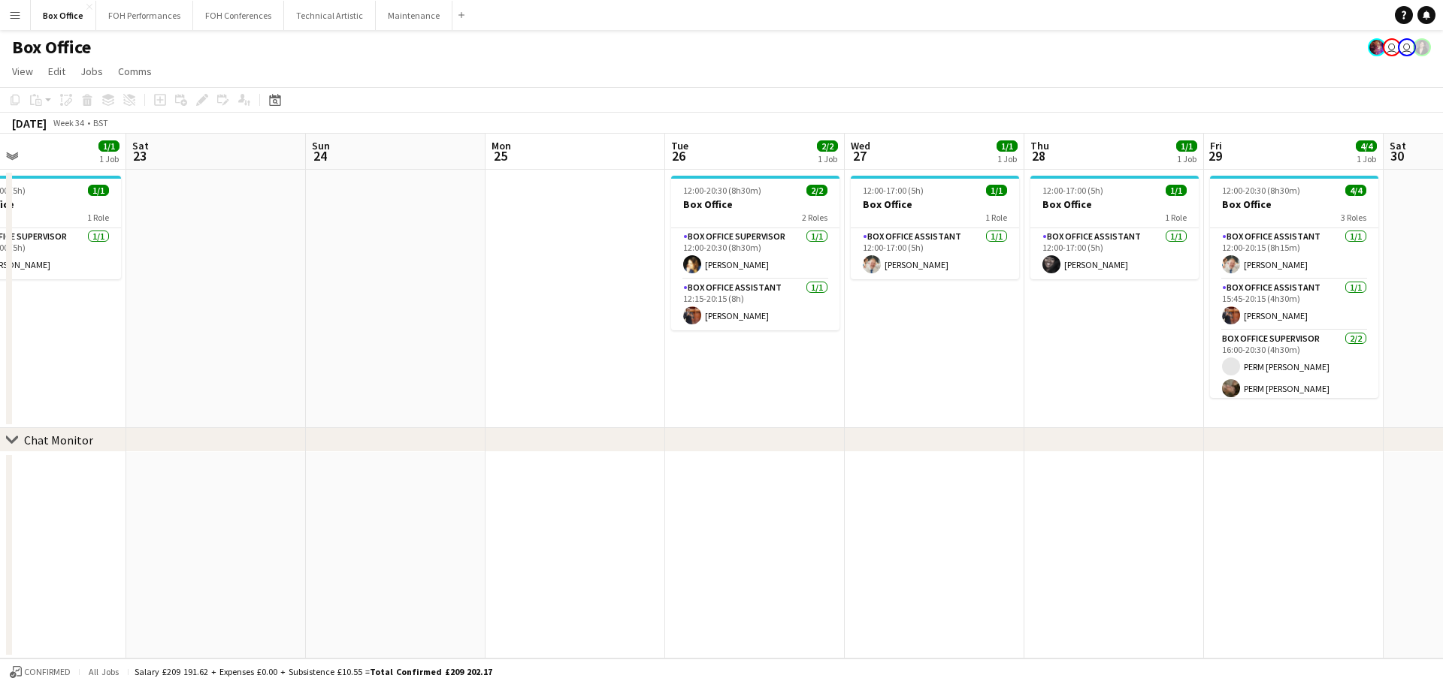
drag, startPoint x: 1002, startPoint y: 164, endPoint x: -195, endPoint y: 247, distance: 1199.1
click at [0, 247] on html "Menu Boards Boards Boards All jobs Status Workforce Workforce My Workforce Recr…" at bounding box center [721, 342] width 1443 height 684
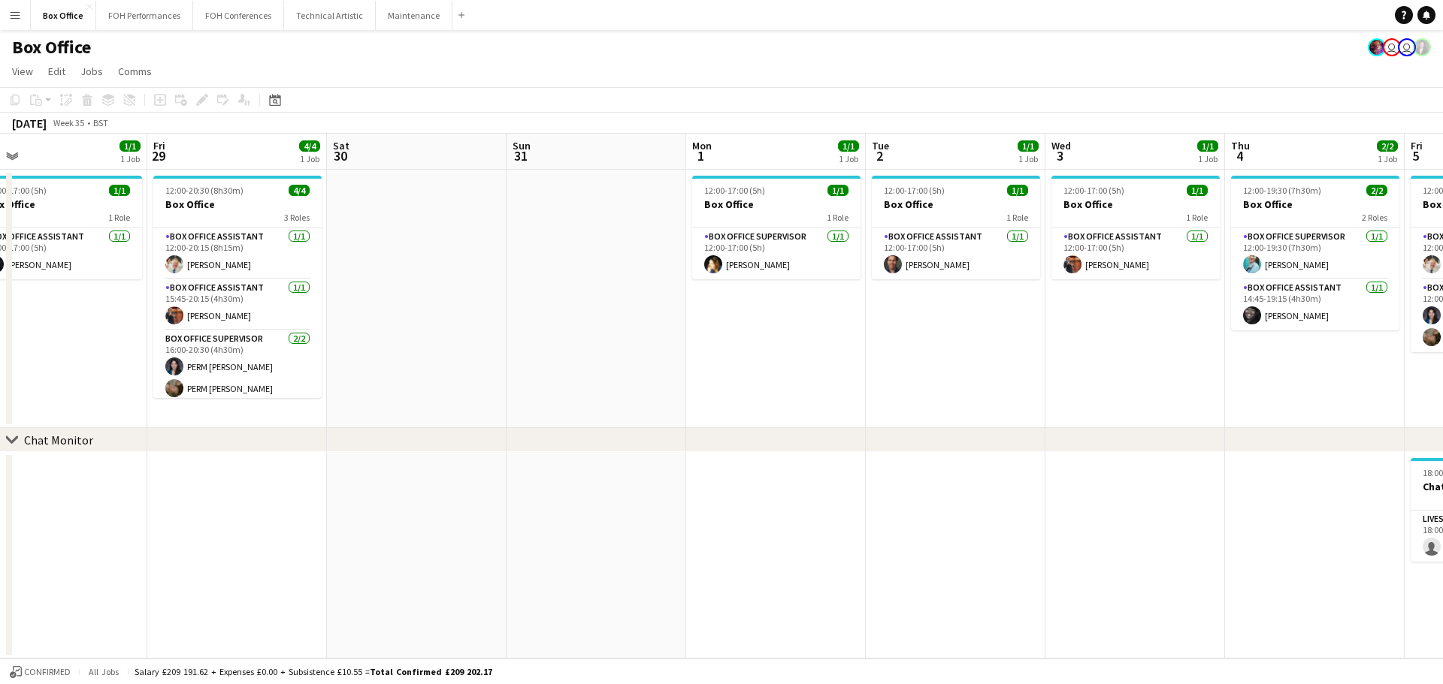
drag, startPoint x: 1274, startPoint y: 150, endPoint x: 218, endPoint y: 202, distance: 1057.7
click at [218, 202] on app-calendar-viewport "Mon 25 Tue 26 2/2 1 Job Wed 27 1/1 1 Job Thu 28 1/1 1 Job Fri 29 4/4 1 Job Sat …" at bounding box center [721, 396] width 1443 height 525
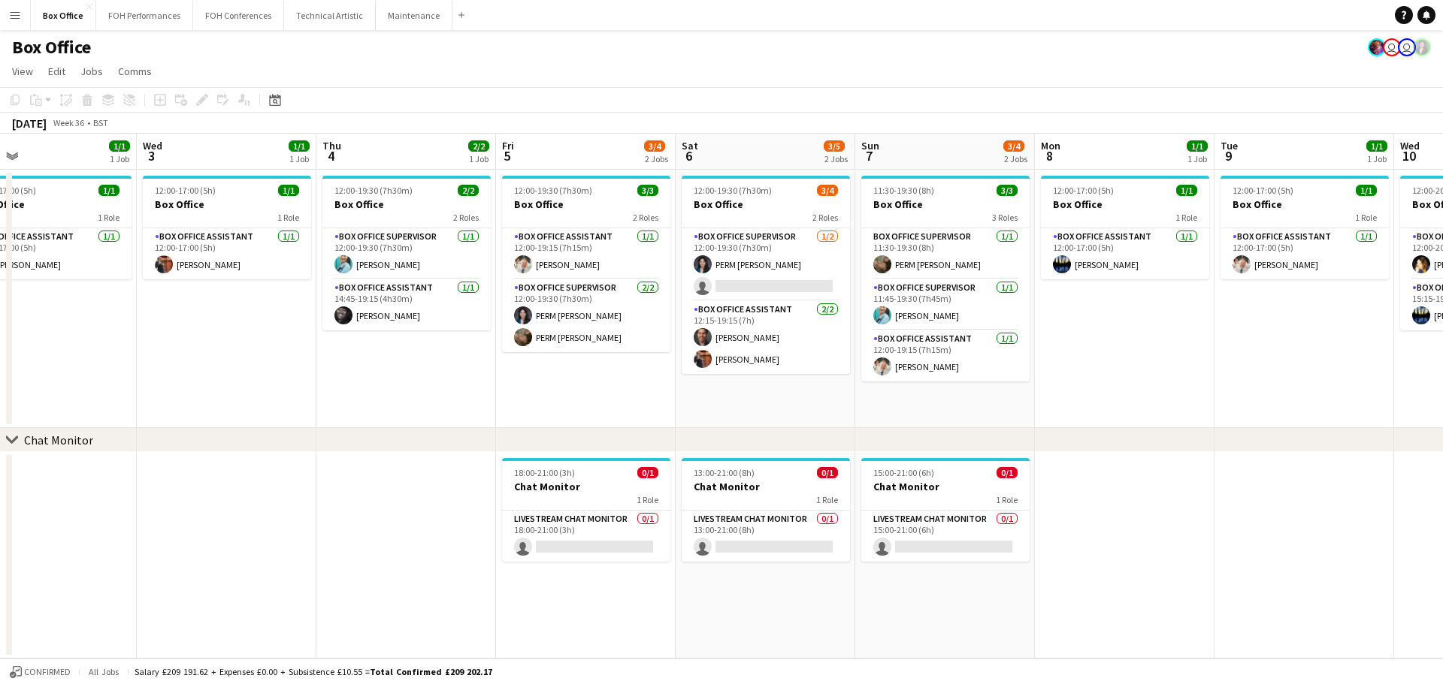
drag, startPoint x: 1091, startPoint y: 171, endPoint x: 309, endPoint y: 221, distance: 783.7
click at [309, 221] on app-calendar-viewport "Sat 30 Sun 31 Mon 1 1/1 1 Job Tue 2 1/1 1 Job Wed 3 1/1 1 Job Thu 4 2/2 1 Job F…" at bounding box center [721, 396] width 1443 height 525
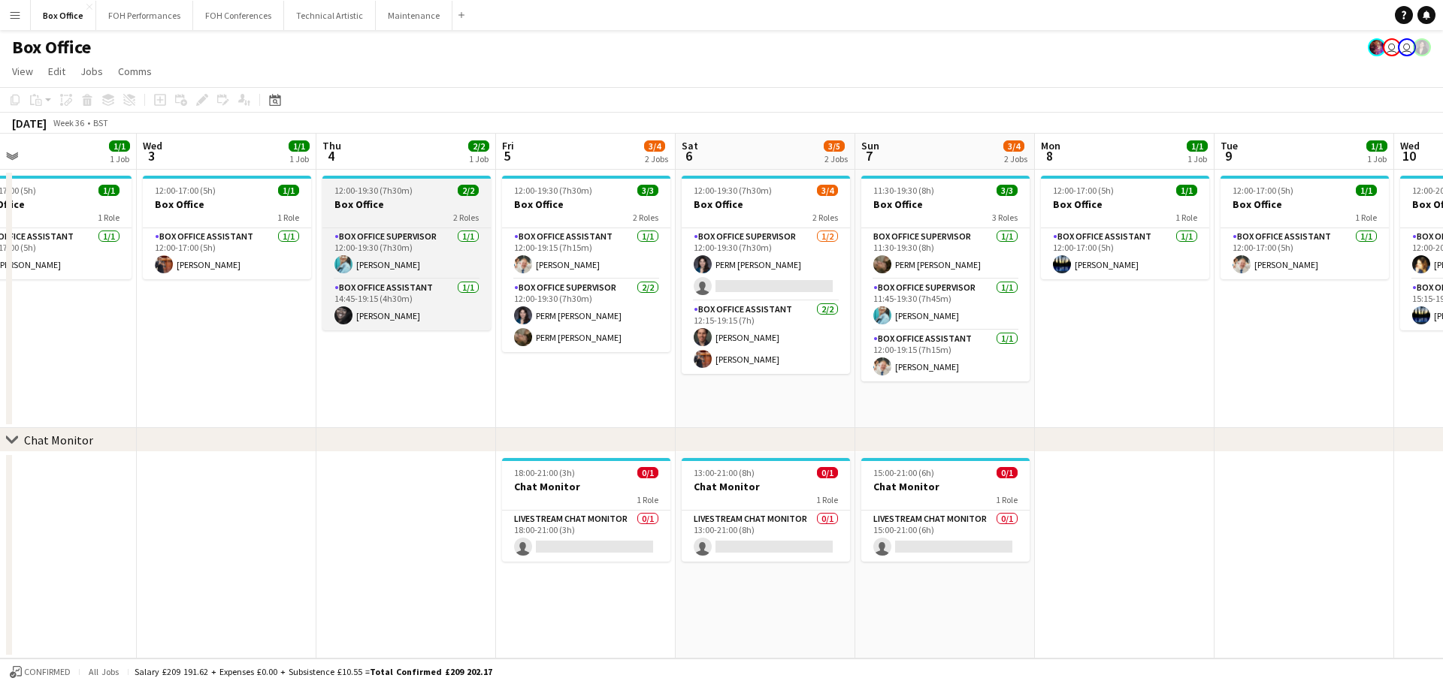
scroll to position [0, 584]
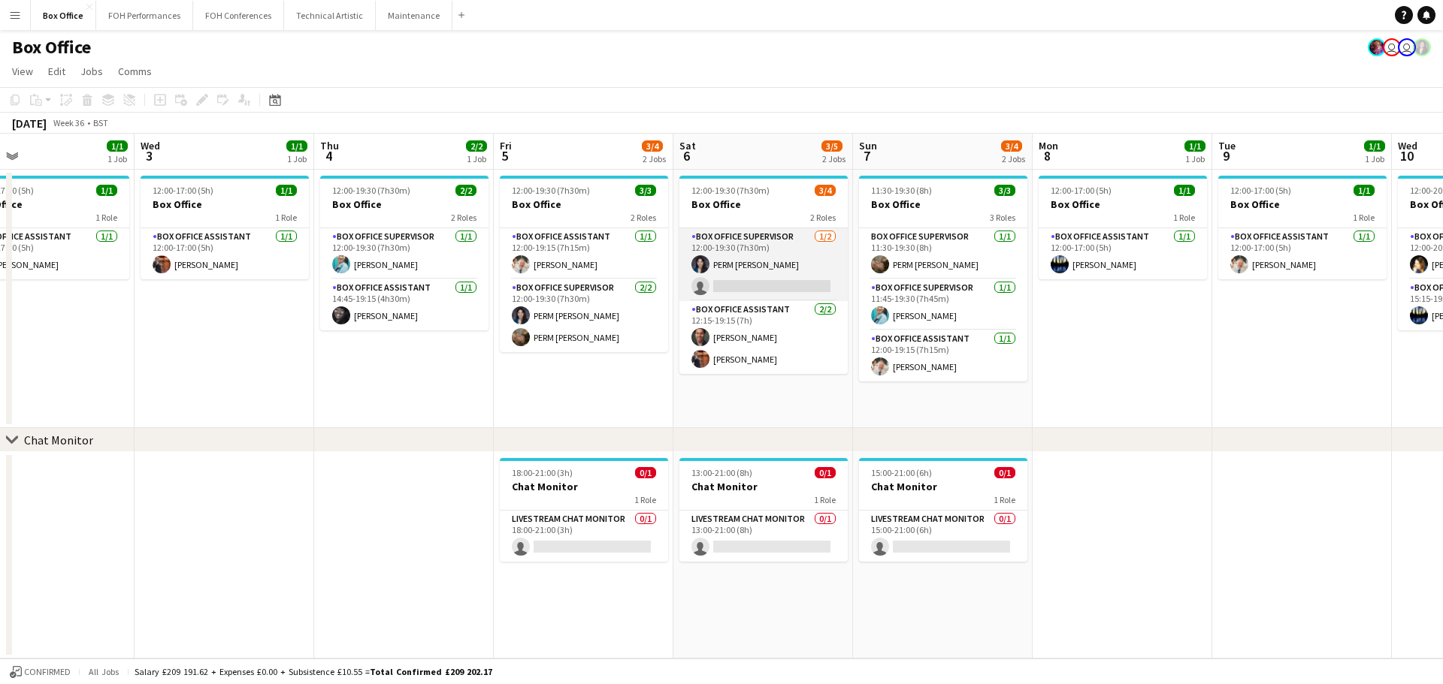
click at [747, 277] on app-card-role "Box Office Supervisor 1/2 12:00-19:30 (7h30m) PERM Lexi Clare single-neutral-ac…" at bounding box center [763, 264] width 168 height 73
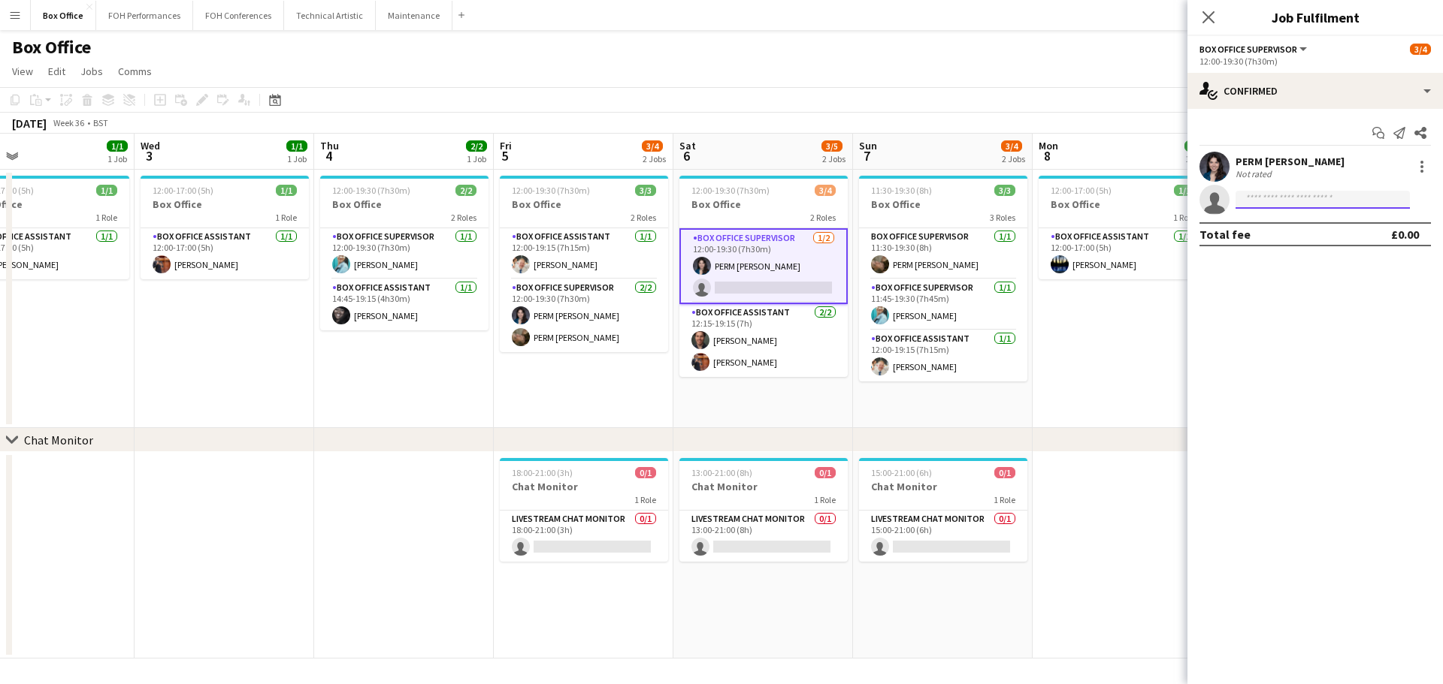
click at [1263, 199] on input at bounding box center [1322, 200] width 174 height 18
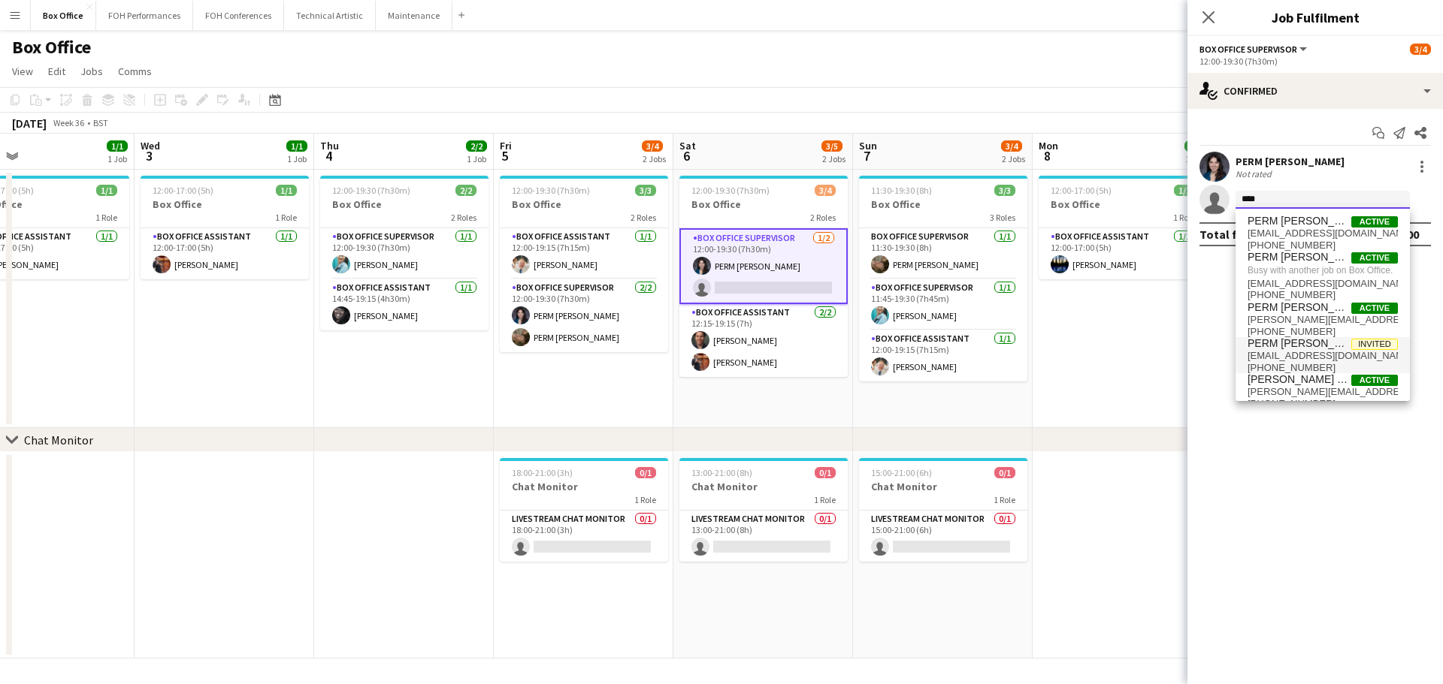
type input "****"
click at [1296, 362] on span "frazermclean86@yahoo.com" at bounding box center [1322, 356] width 150 height 12
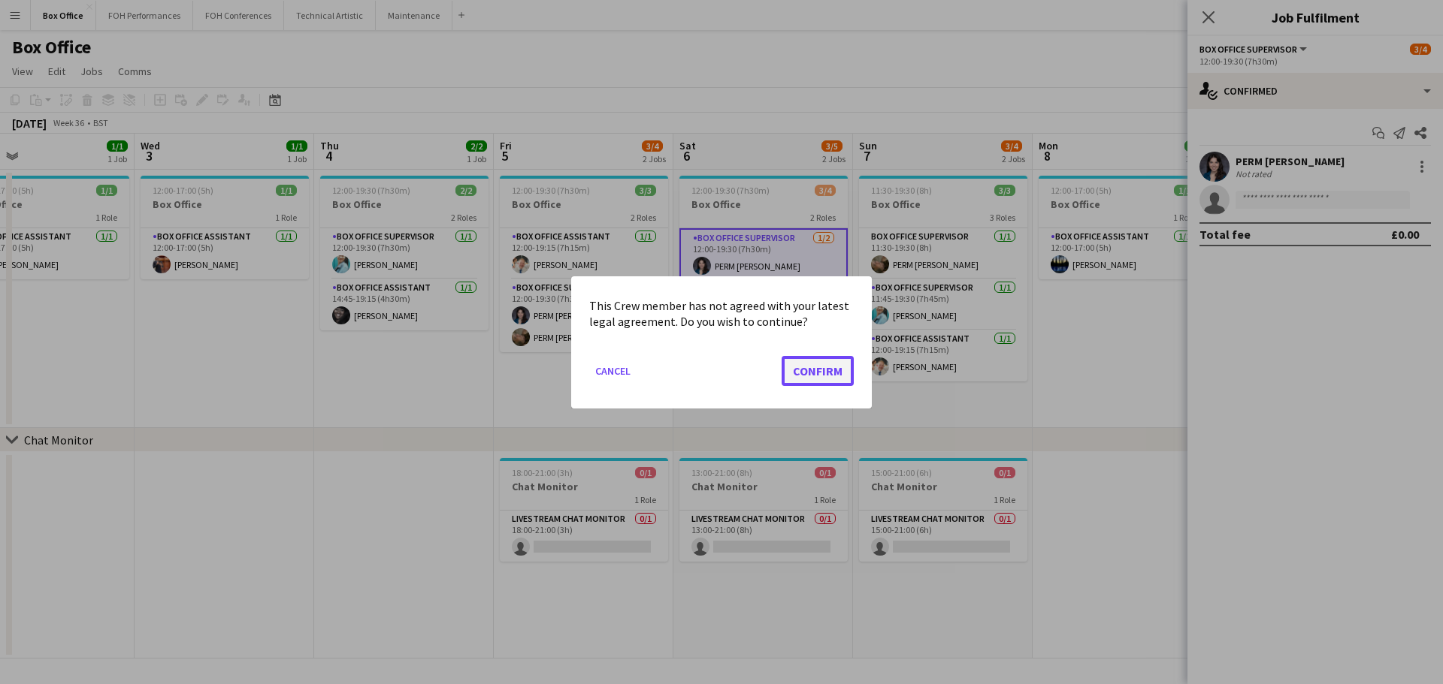
click at [835, 371] on button "Confirm" at bounding box center [817, 370] width 72 height 30
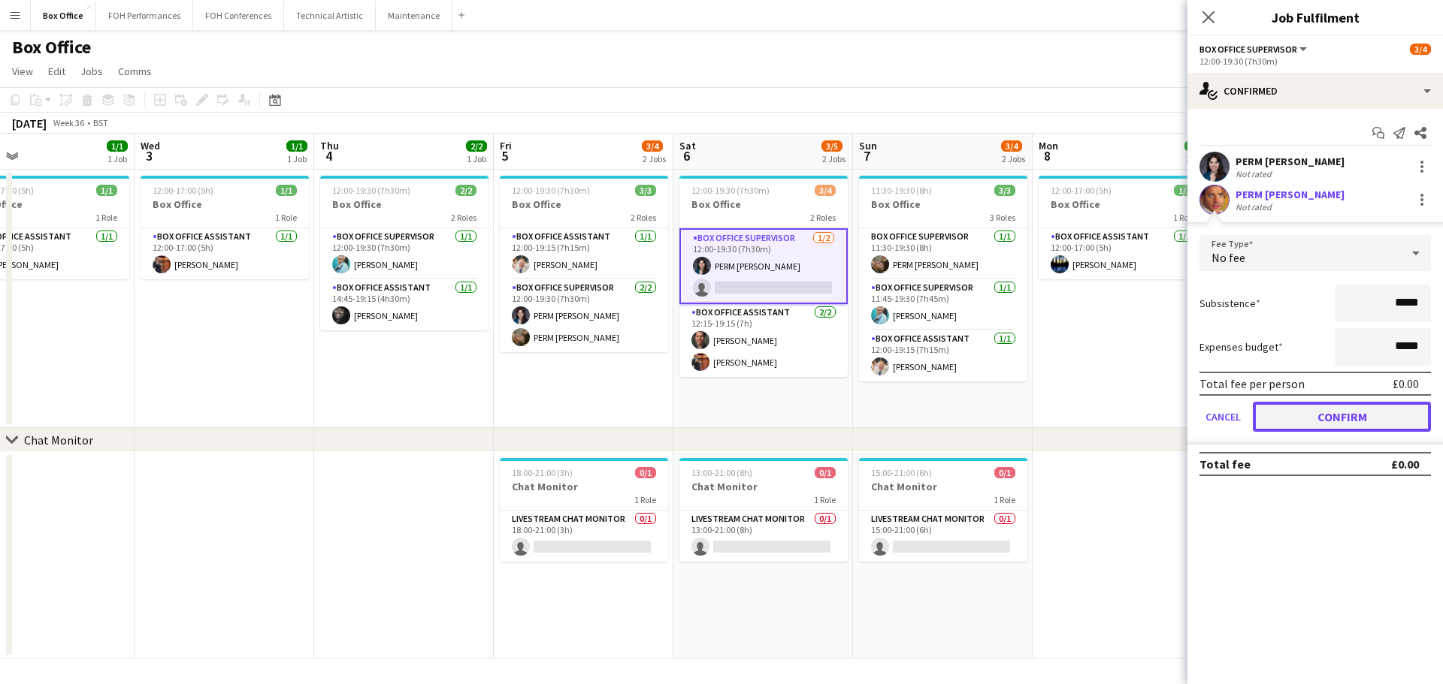
click at [1306, 428] on button "Confirm" at bounding box center [1342, 417] width 178 height 30
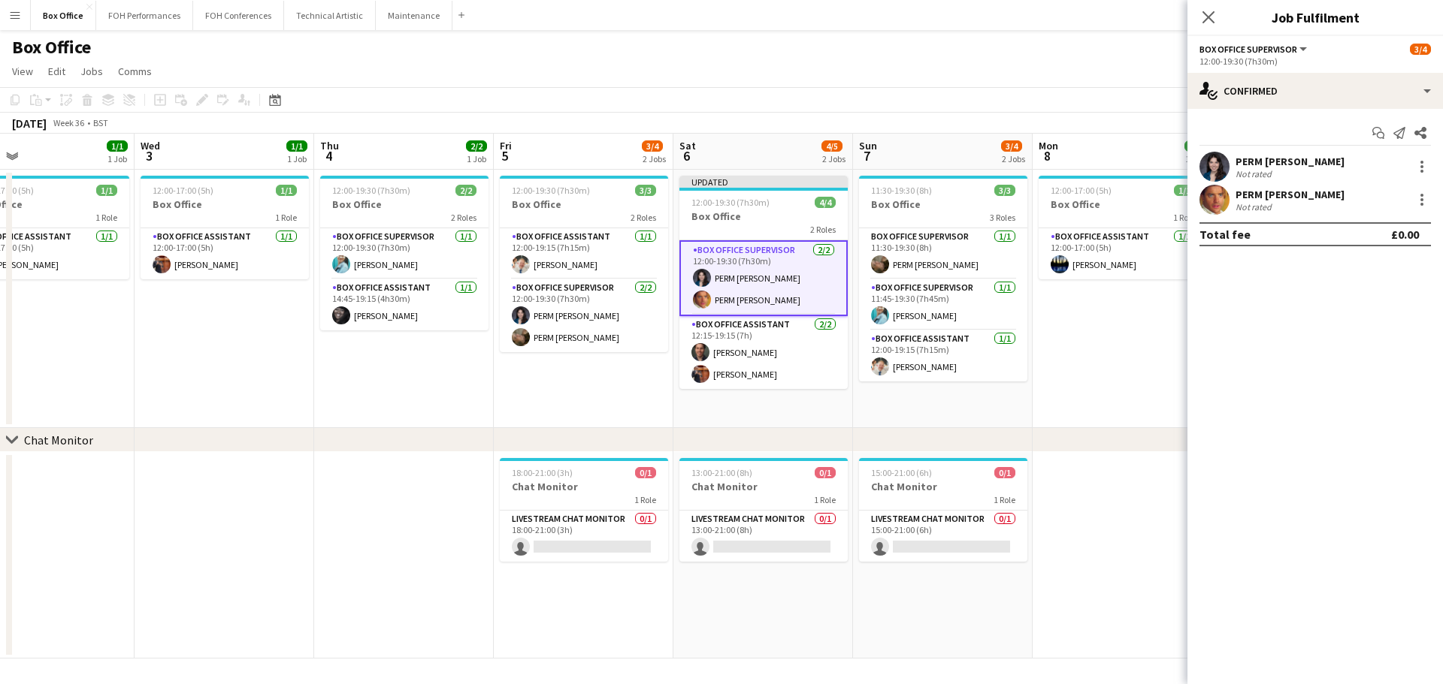
click at [887, 98] on app-toolbar "Copy Paste Paste Ctrl+V Paste with crew Ctrl+Shift+V Paste linked Job Delete Gr…" at bounding box center [721, 100] width 1443 height 26
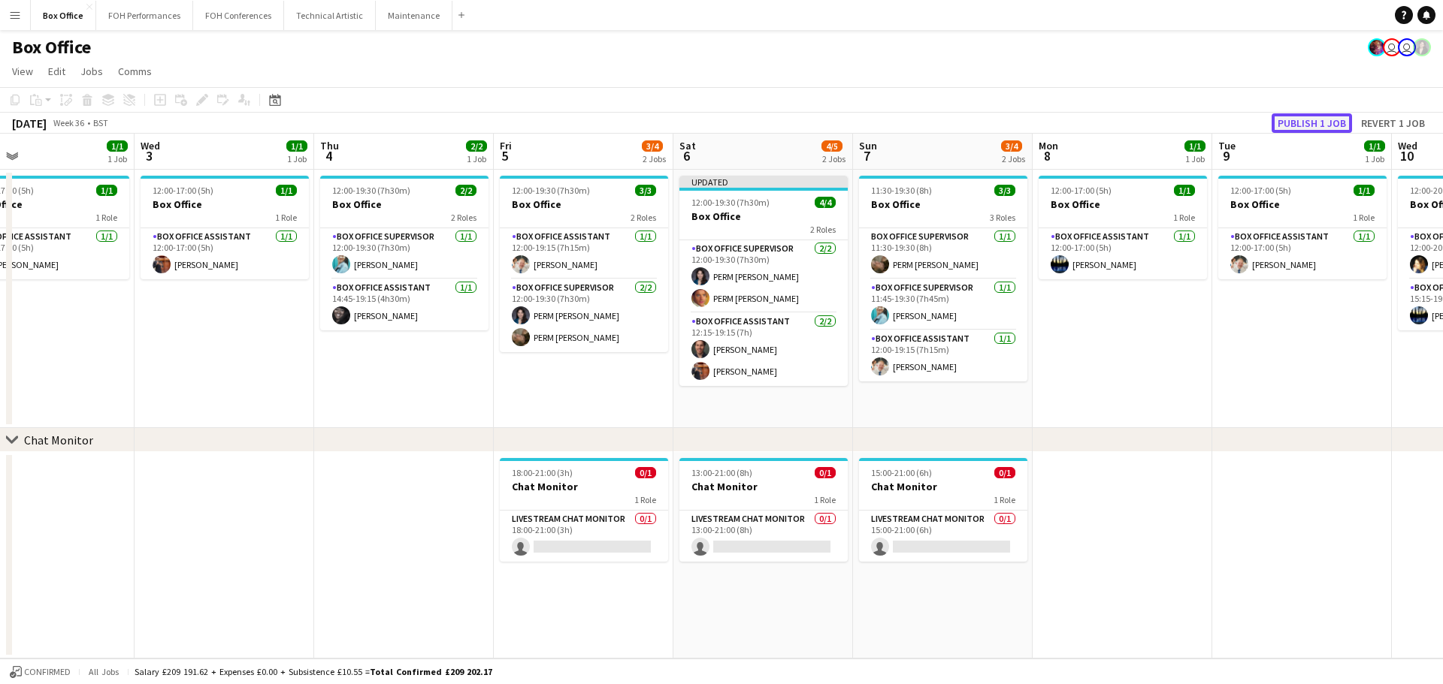
click at [1307, 122] on button "Publish 1 job" at bounding box center [1311, 123] width 80 height 20
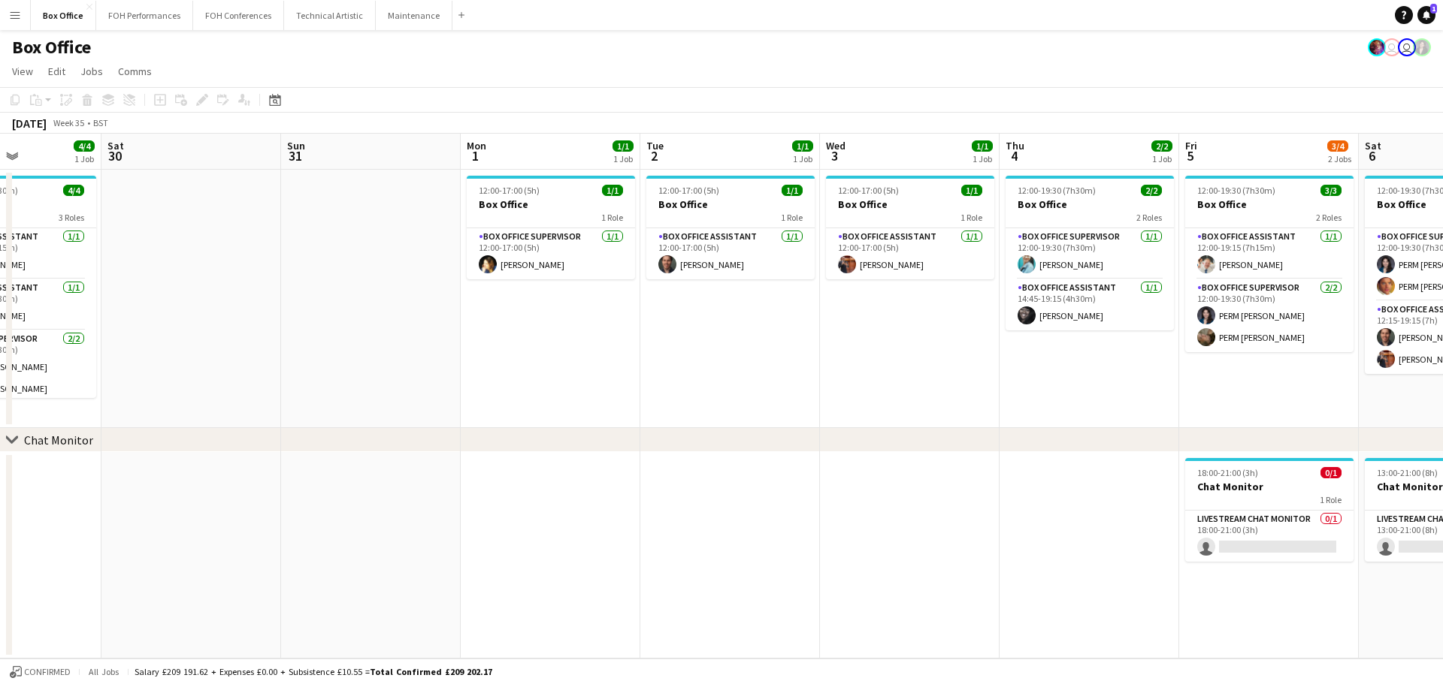
scroll to position [0, 335]
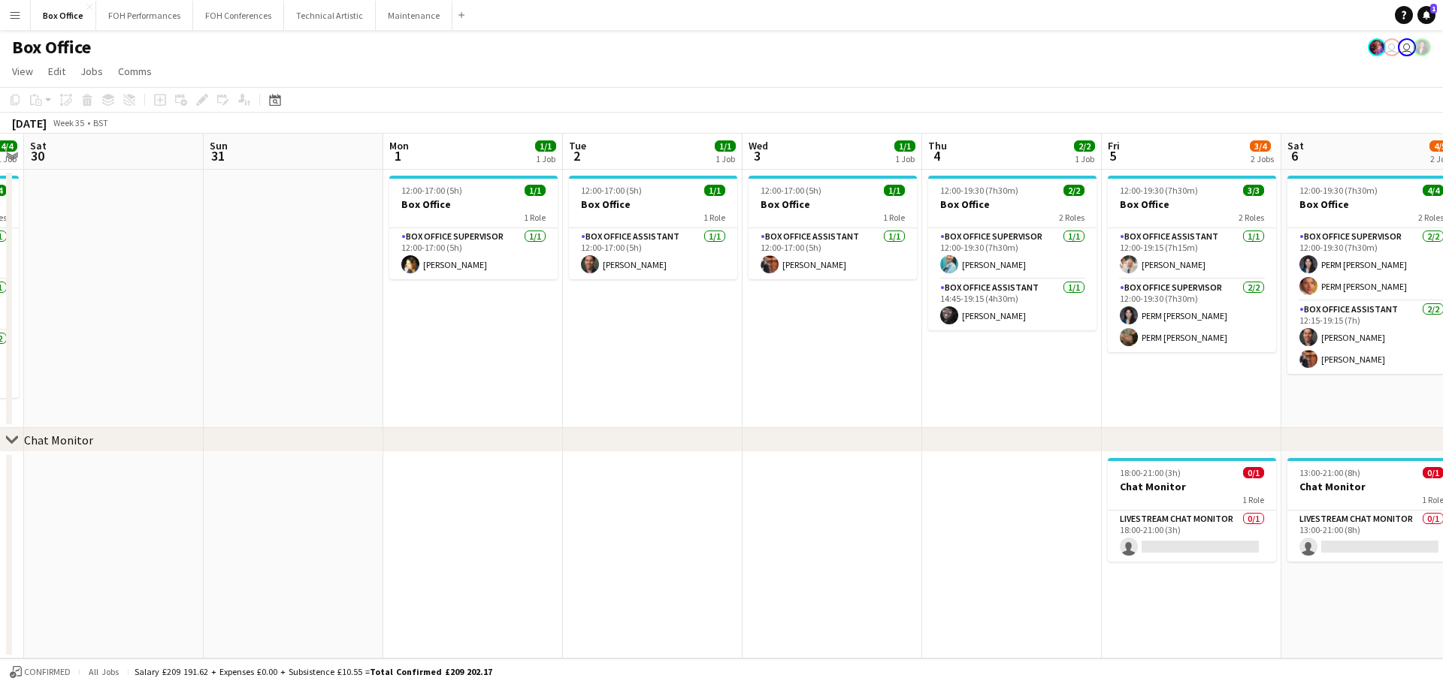
drag, startPoint x: 116, startPoint y: 147, endPoint x: 1442, endPoint y: 407, distance: 1351.5
click at [1442, 407] on app-calendar-viewport "Thu 28 1/1 1 Job Fri 29 4/4 1 Job Sat 30 Sun 31 Mon 1 1/1 1 Job Tue 2 1/1 1 Job…" at bounding box center [721, 396] width 1443 height 525
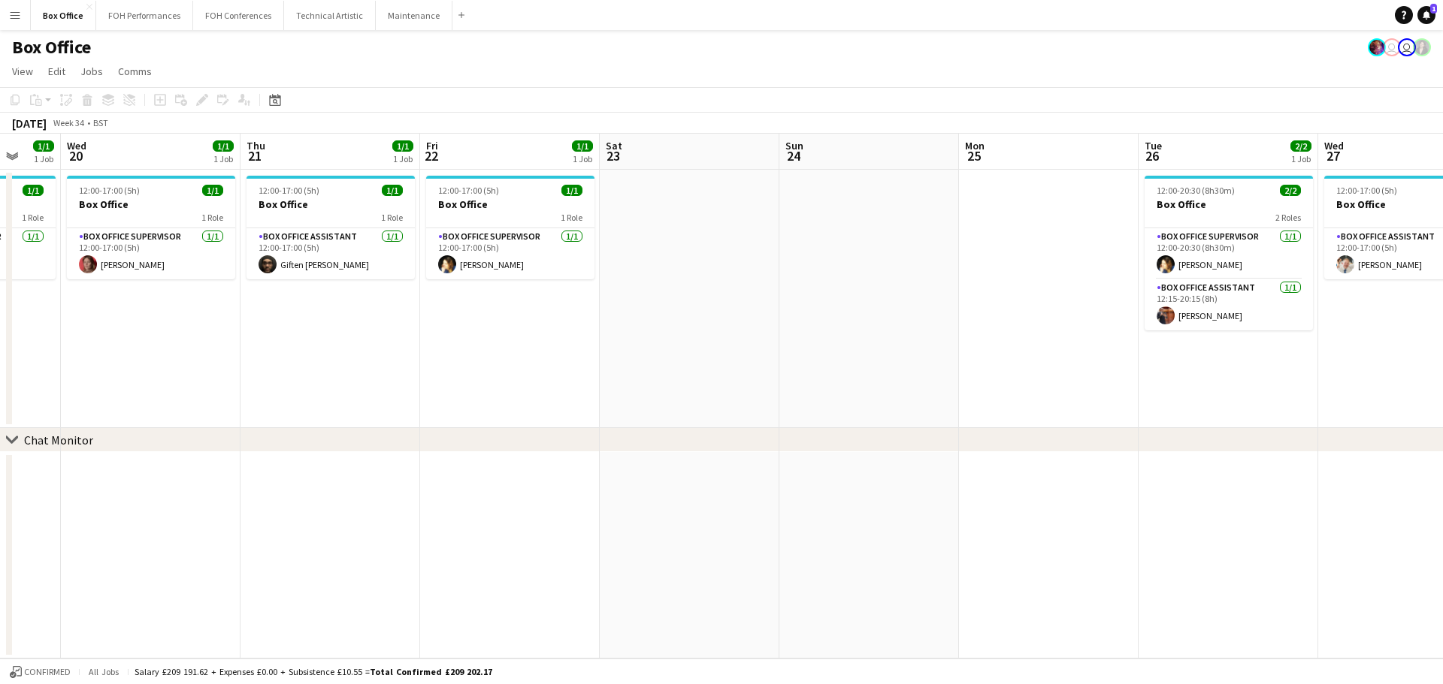
scroll to position [0, 452]
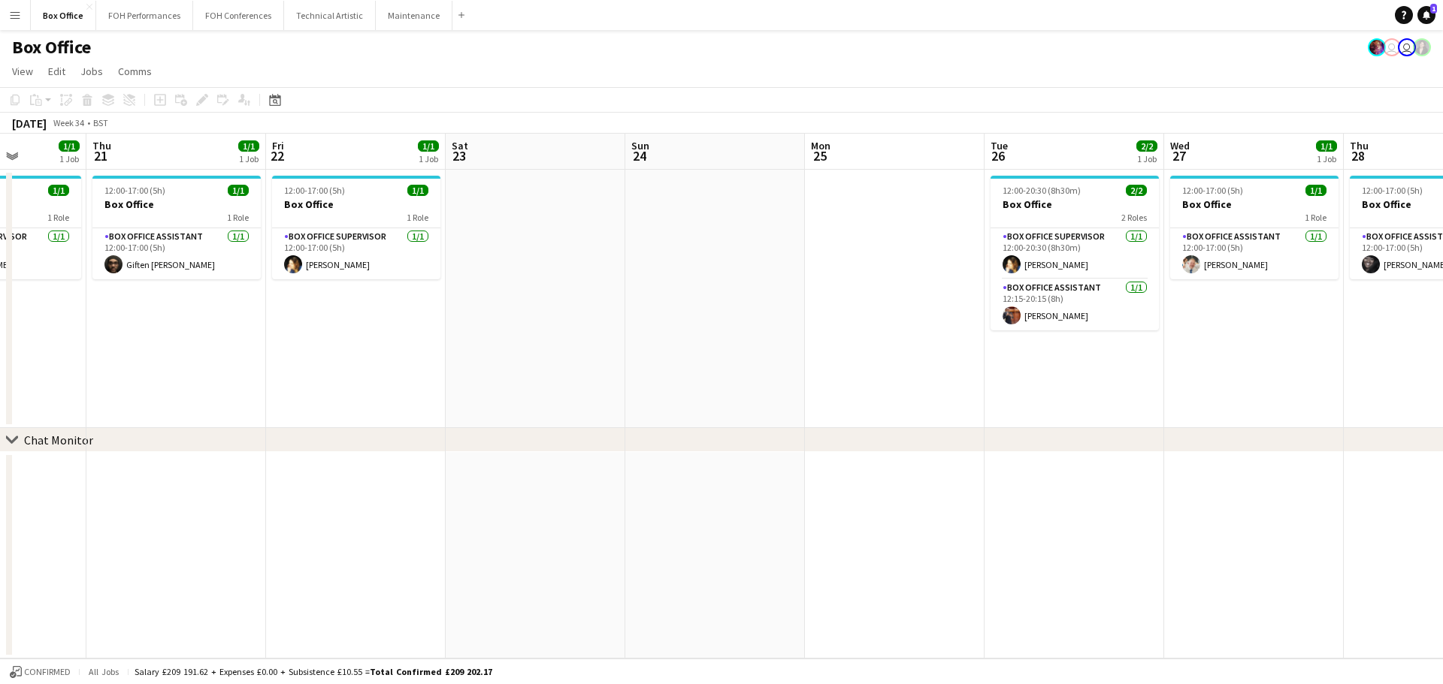
drag, startPoint x: 80, startPoint y: 150, endPoint x: 1400, endPoint y: 335, distance: 1332.3
click at [1400, 335] on app-calendar-viewport "Mon 18 1/1 1 Job Tue 19 1/1 1 Job Wed 20 1/1 1 Job Thu 21 1/1 1 Job Fri 22 1/1 …" at bounding box center [721, 396] width 1443 height 525
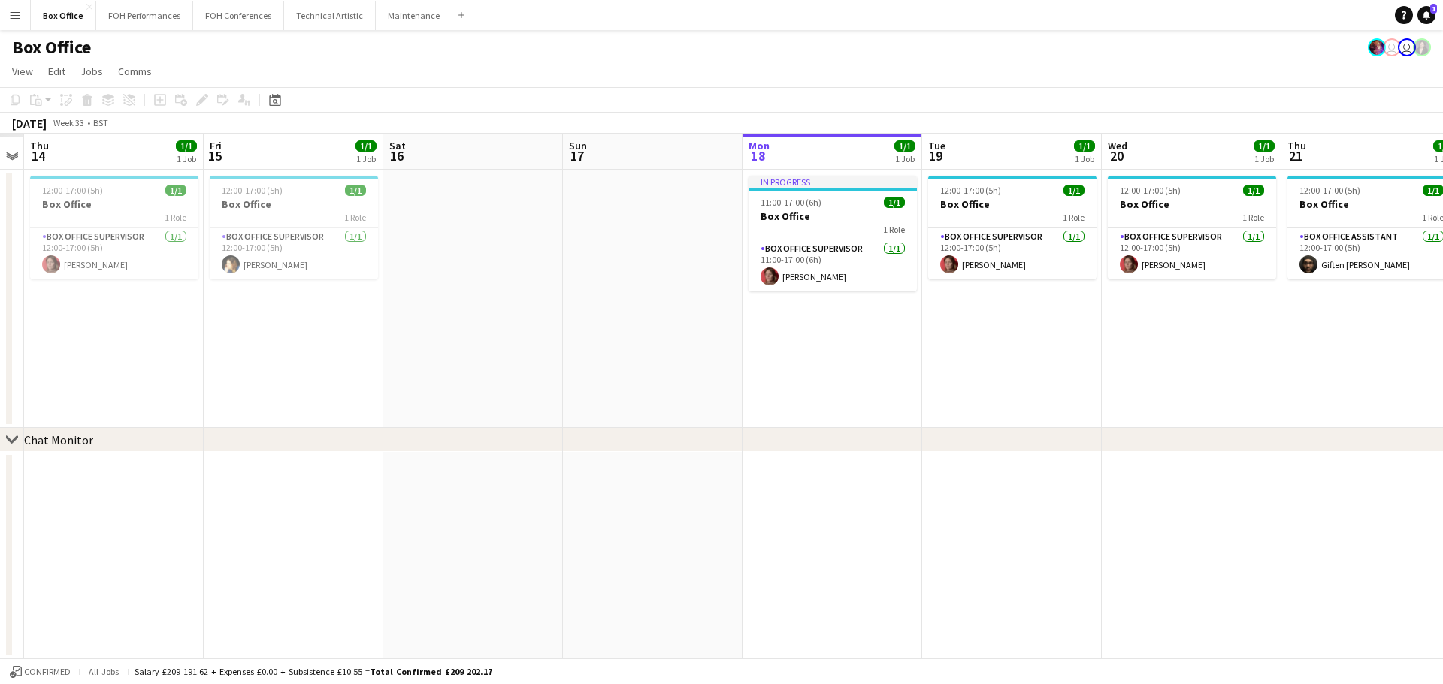
scroll to position [0, 473]
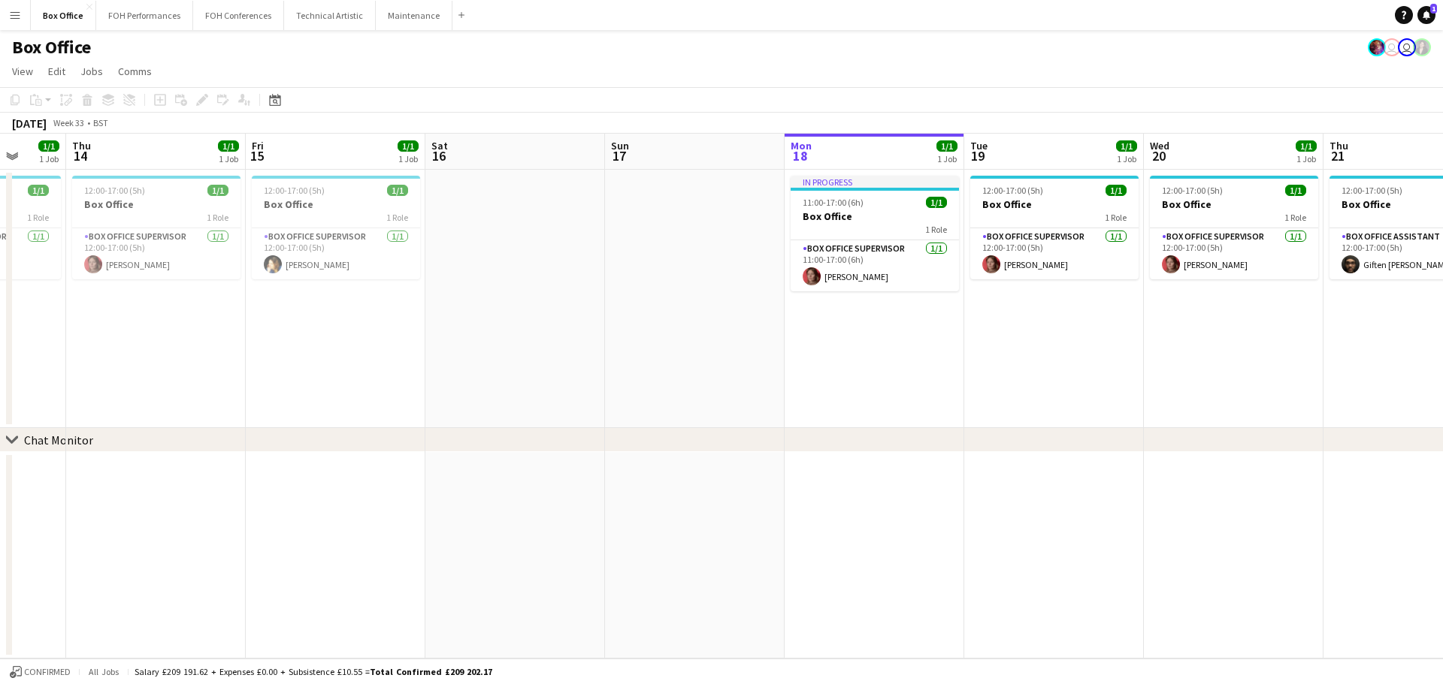
drag, startPoint x: 78, startPoint y: 156, endPoint x: 924, endPoint y: 293, distance: 857.1
click at [924, 293] on app-calendar-viewport "Mon 11 1/1 1 Job Tue 12 1/1 1 Job Wed 13 1/1 1 Job Thu 14 1/1 1 Job Fri 15 1/1 …" at bounding box center [721, 396] width 1443 height 525
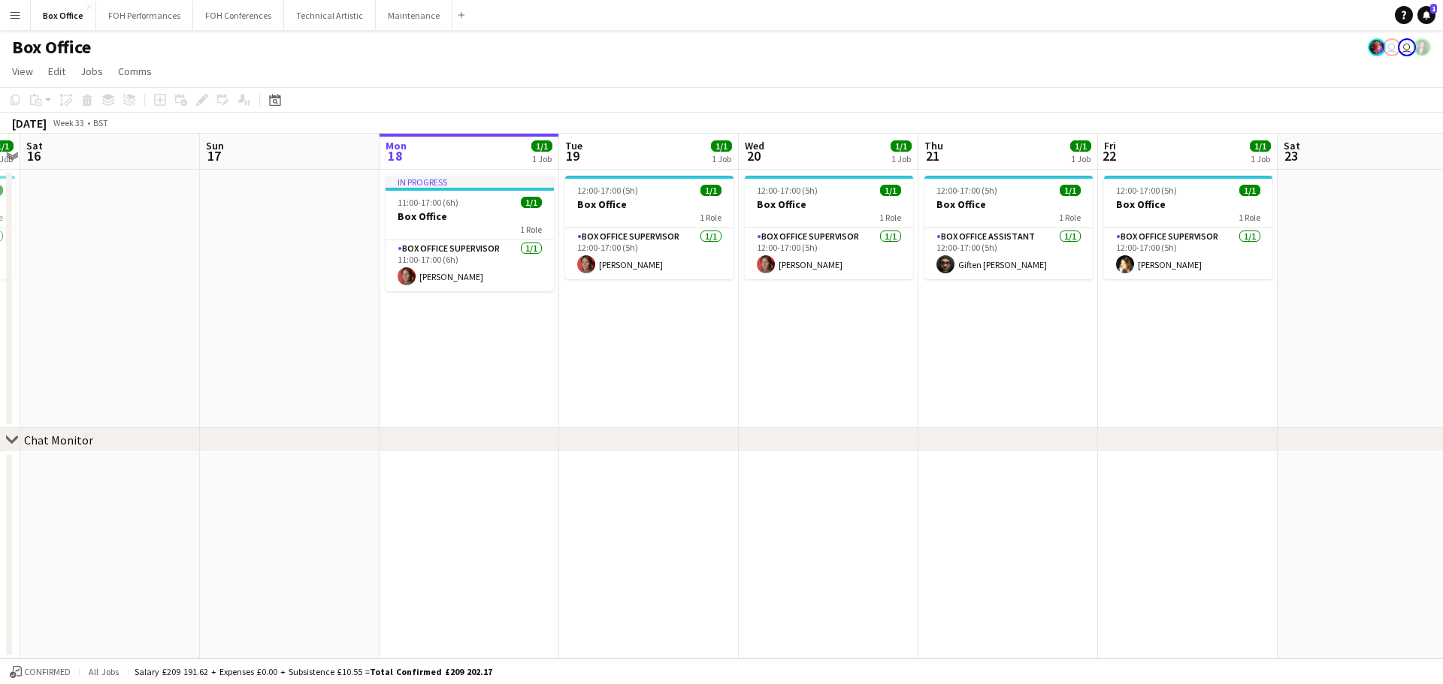
scroll to position [0, 558]
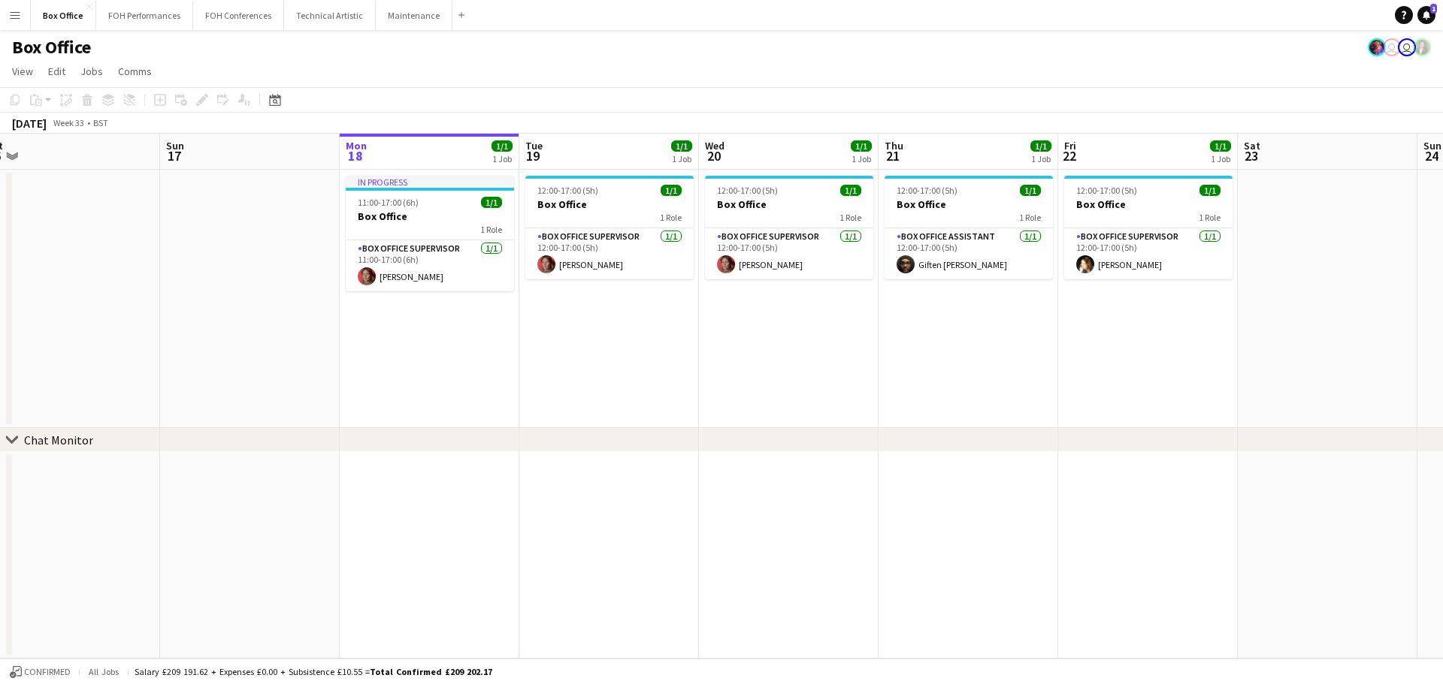
drag, startPoint x: 1165, startPoint y: 156, endPoint x: 721, endPoint y: 183, distance: 445.6
click at [721, 183] on app-calendar-viewport "Wed 13 1/1 1 Job Thu 14 1/1 1 Job Fri 15 1/1 1 Job Sat 16 Sun 17 Mon 18 1/1 1 J…" at bounding box center [721, 396] width 1443 height 525
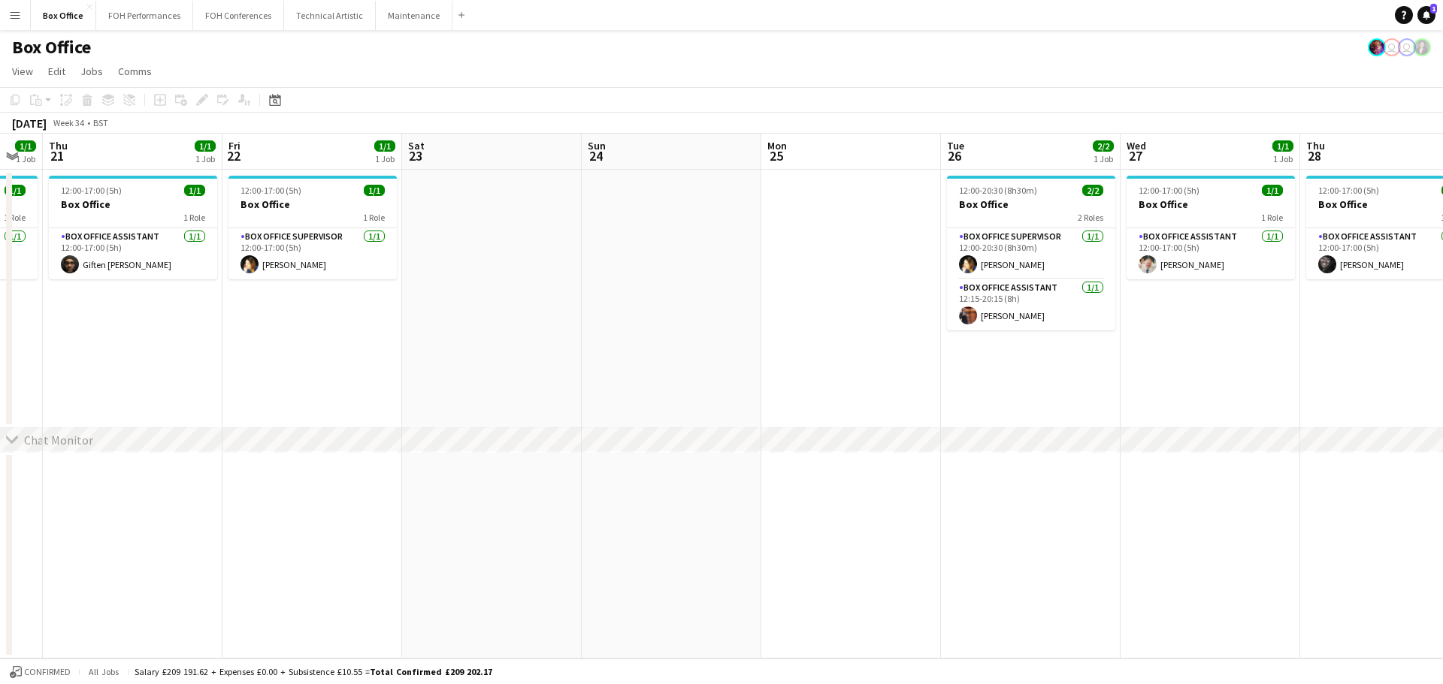
scroll to position [0, 693]
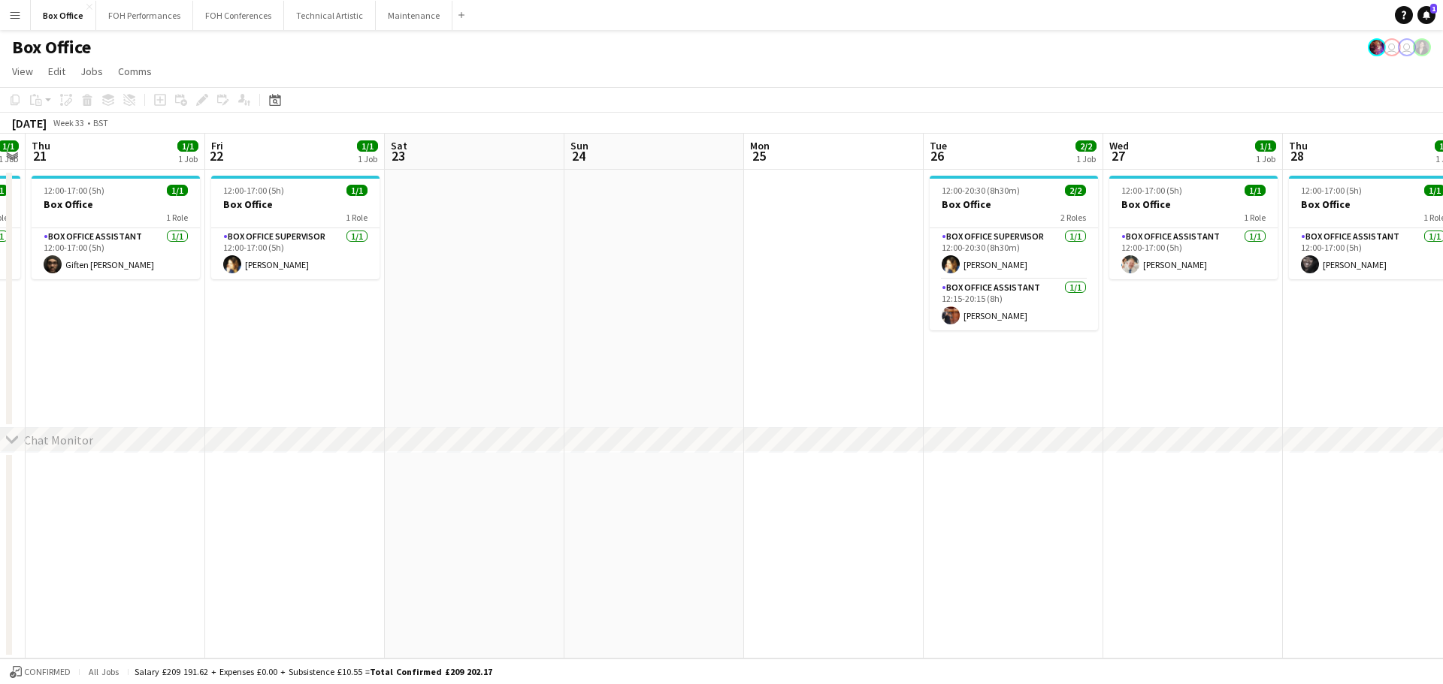
drag, startPoint x: 1062, startPoint y: 158, endPoint x: 210, endPoint y: 206, distance: 854.2
click at [210, 206] on app-calendar-viewport "Sun 17 Mon 18 1/1 1 Job Tue 19 1/1 1 Job Wed 20 1/1 1 Job Thu 21 1/1 1 Job Fri …" at bounding box center [721, 396] width 1443 height 525
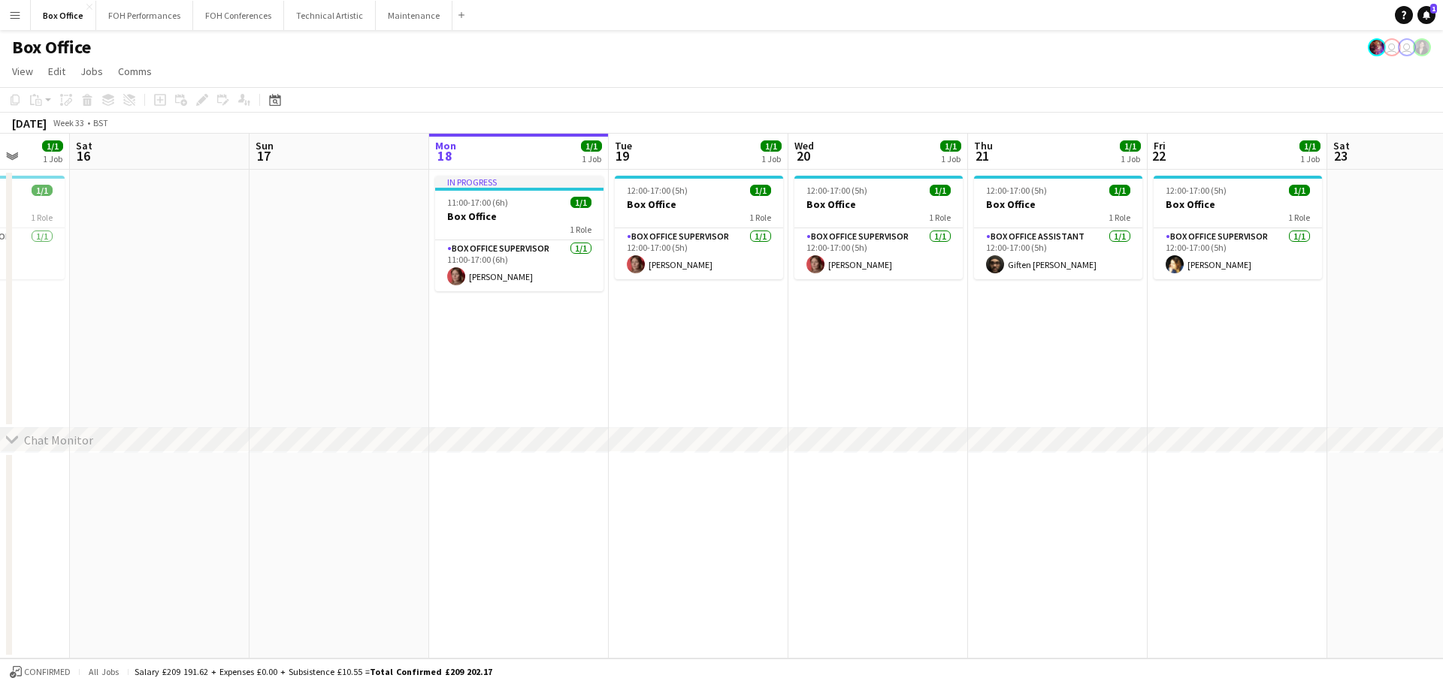
drag, startPoint x: 141, startPoint y: 151, endPoint x: 1442, endPoint y: 234, distance: 1304.0
click at [1442, 234] on app-calendar-viewport "Wed 13 1/1 1 Job Thu 14 1/1 1 Job Fri 15 1/1 1 Job Sat 16 Sun 17 Mon 18 1/1 1 J…" at bounding box center [721, 396] width 1443 height 525
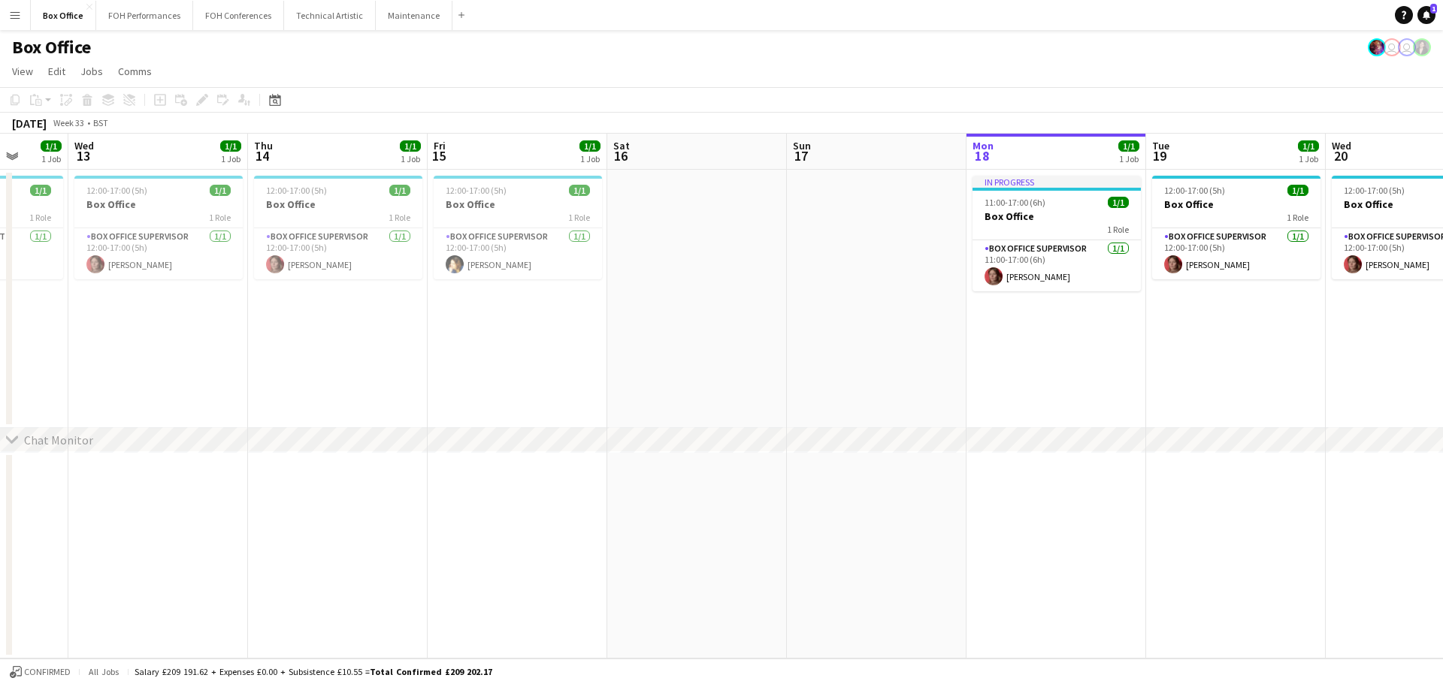
scroll to position [0, 707]
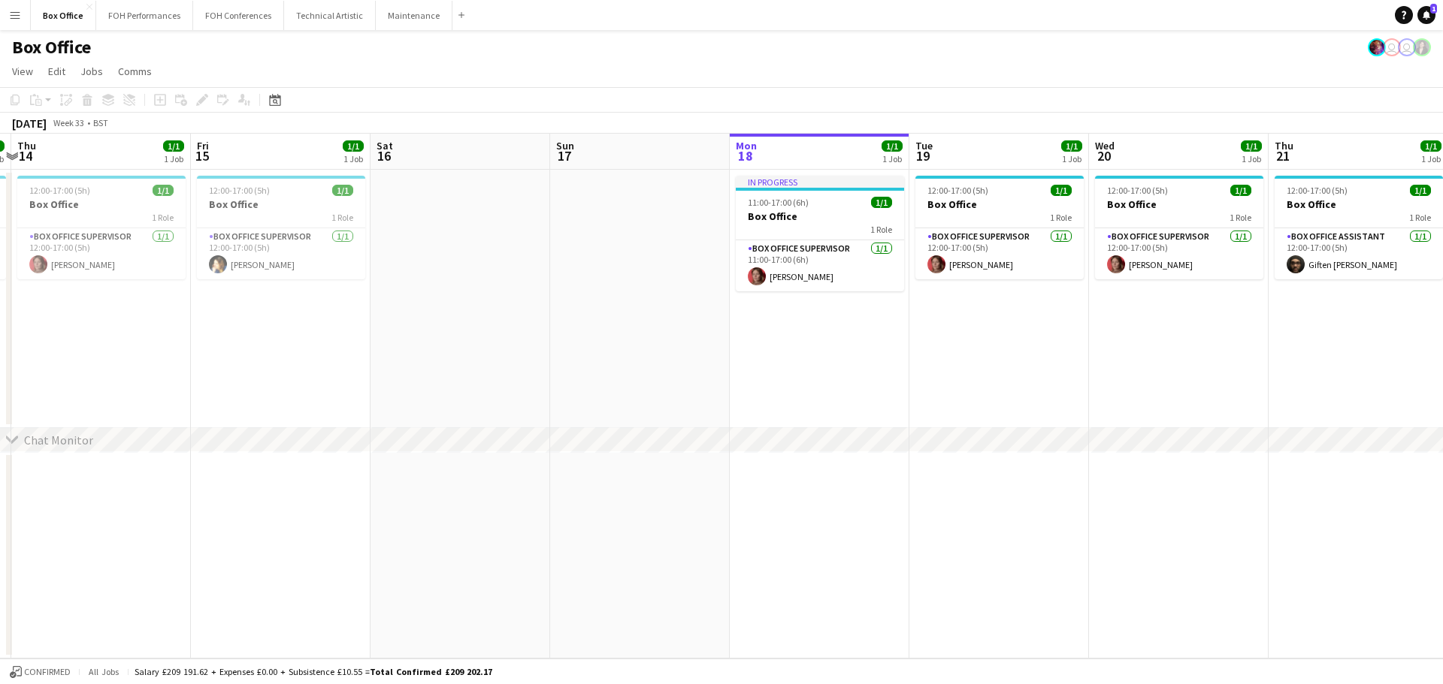
drag, startPoint x: 174, startPoint y: 164, endPoint x: -487, endPoint y: 195, distance: 661.2
click at [0, 195] on html "Menu Boards Boards Boards All jobs Status Workforce Workforce My Workforce Recr…" at bounding box center [721, 342] width 1443 height 684
click at [273, 98] on icon at bounding box center [274, 100] width 11 height 12
click at [400, 154] on span "Next month" at bounding box center [397, 152] width 30 height 30
click at [375, 253] on span "13" at bounding box center [377, 249] width 18 height 18
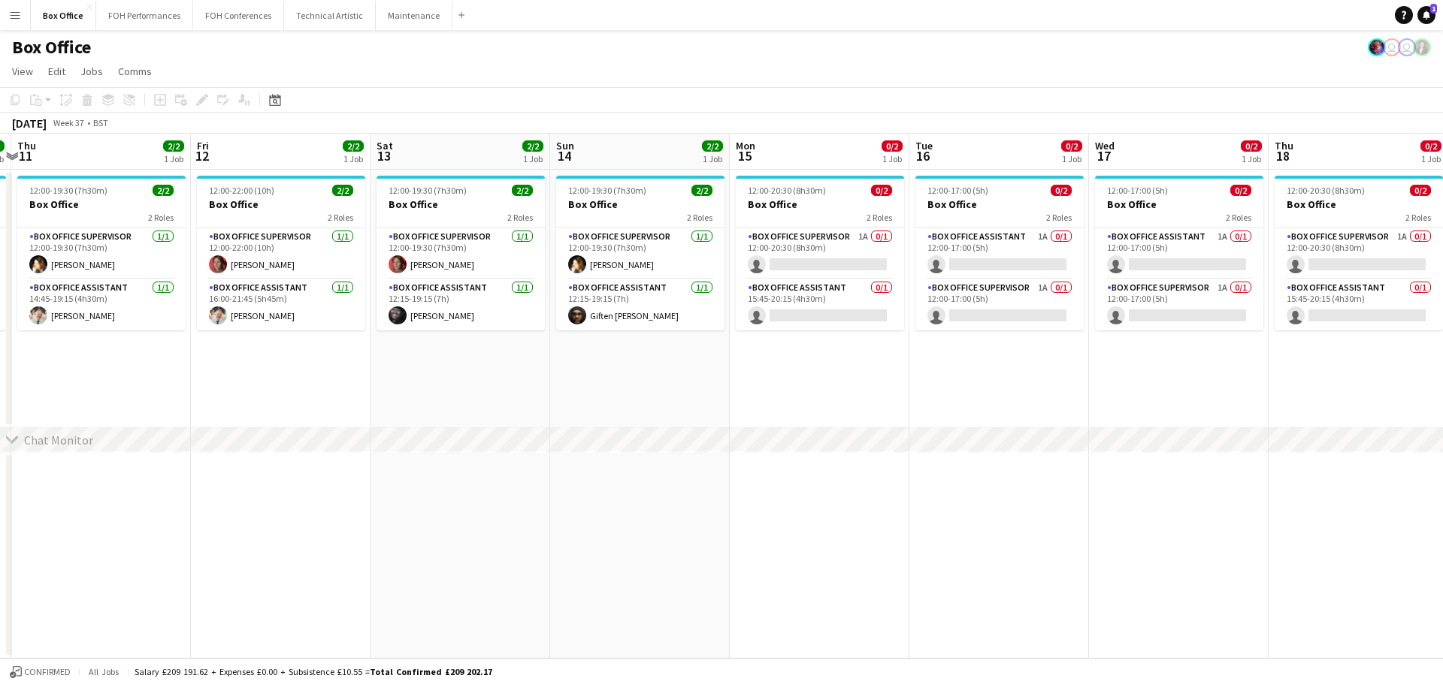
scroll to position [0, 517]
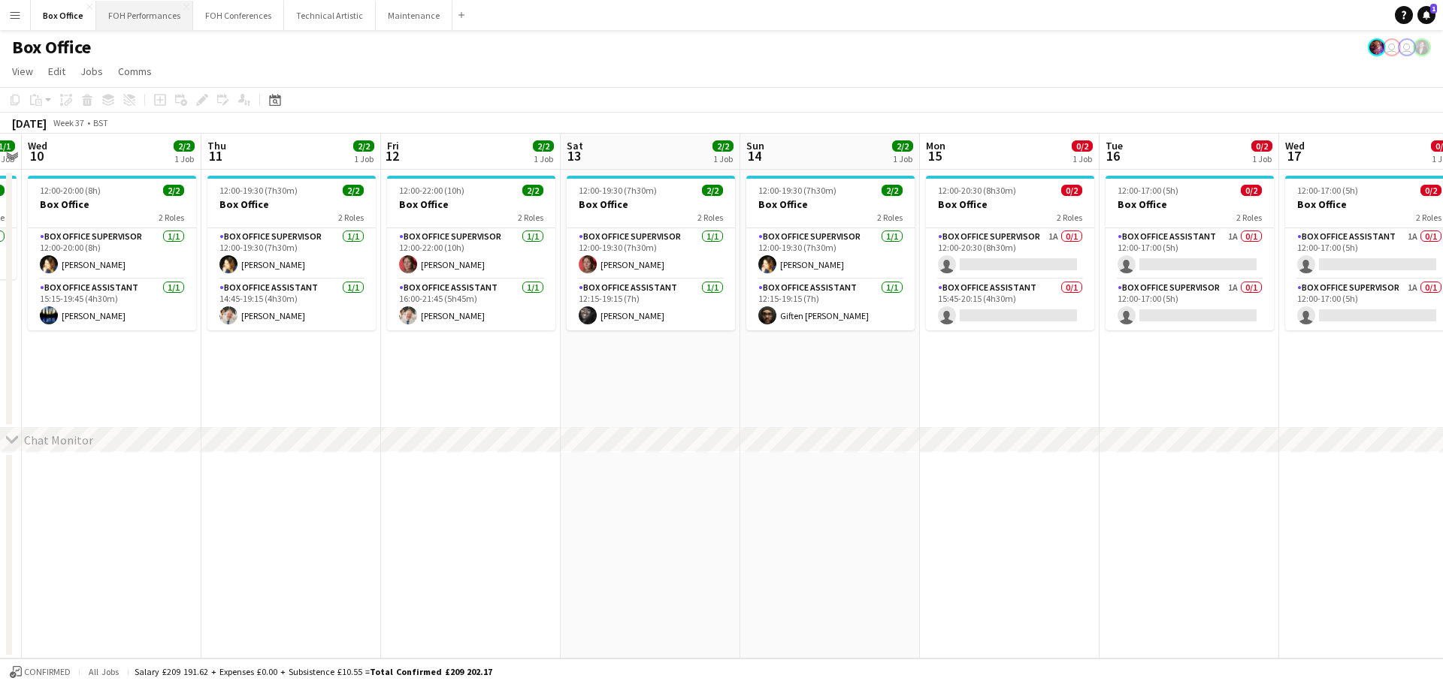
click at [148, 7] on button "FOH Performances Close" at bounding box center [144, 15] width 97 height 29
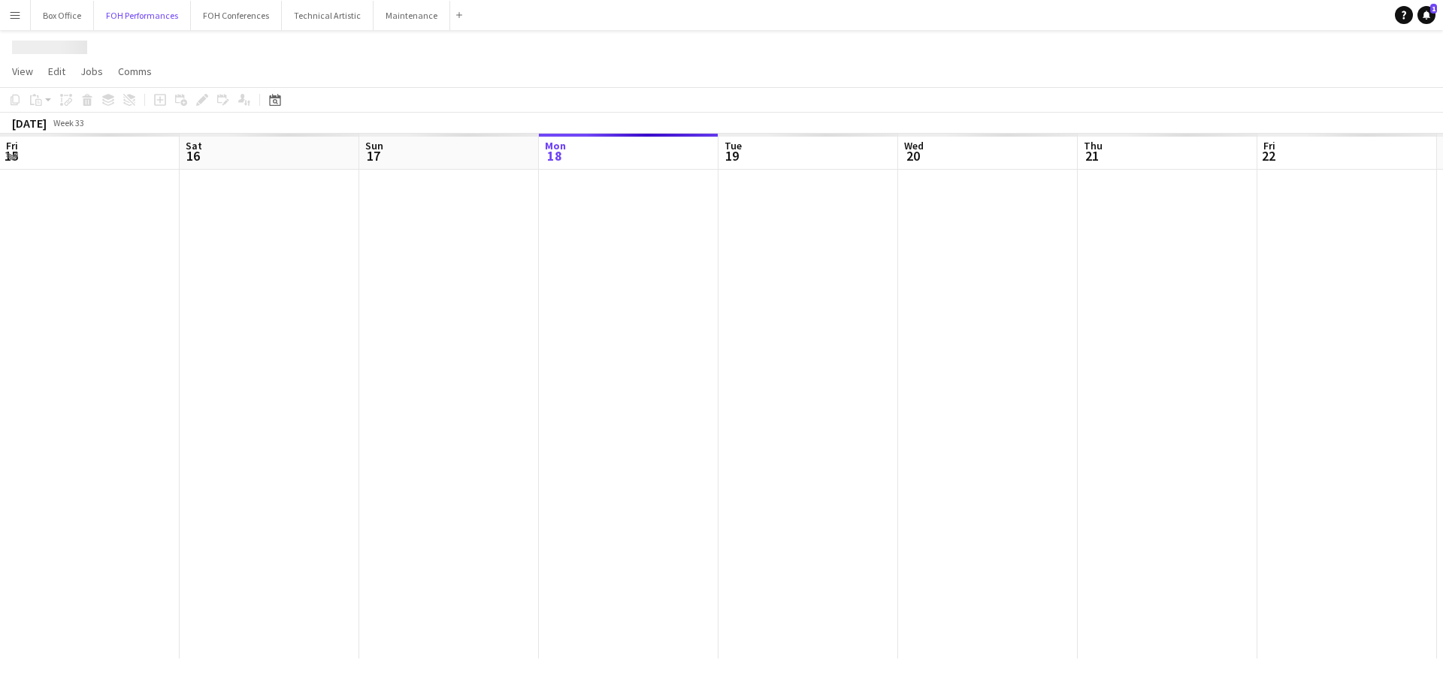
scroll to position [0, 359]
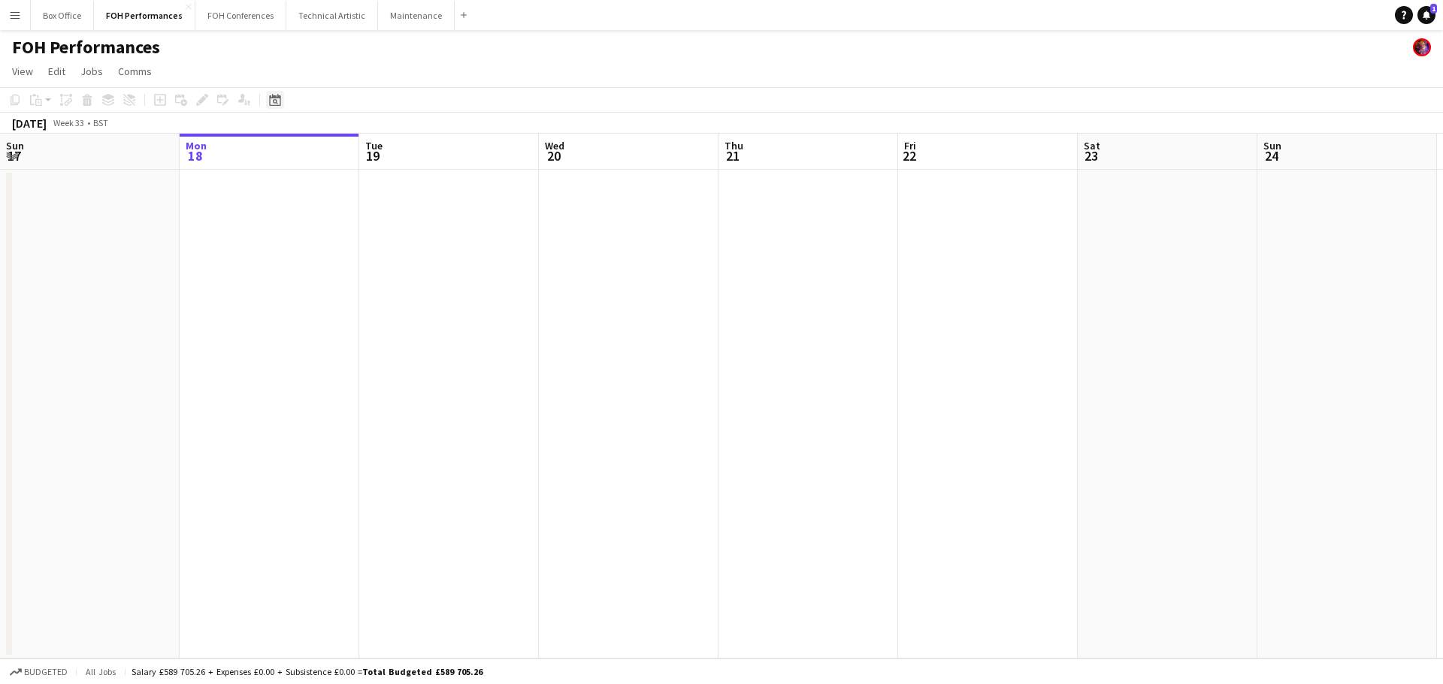
click at [269, 101] on icon "Date picker" at bounding box center [275, 100] width 12 height 12
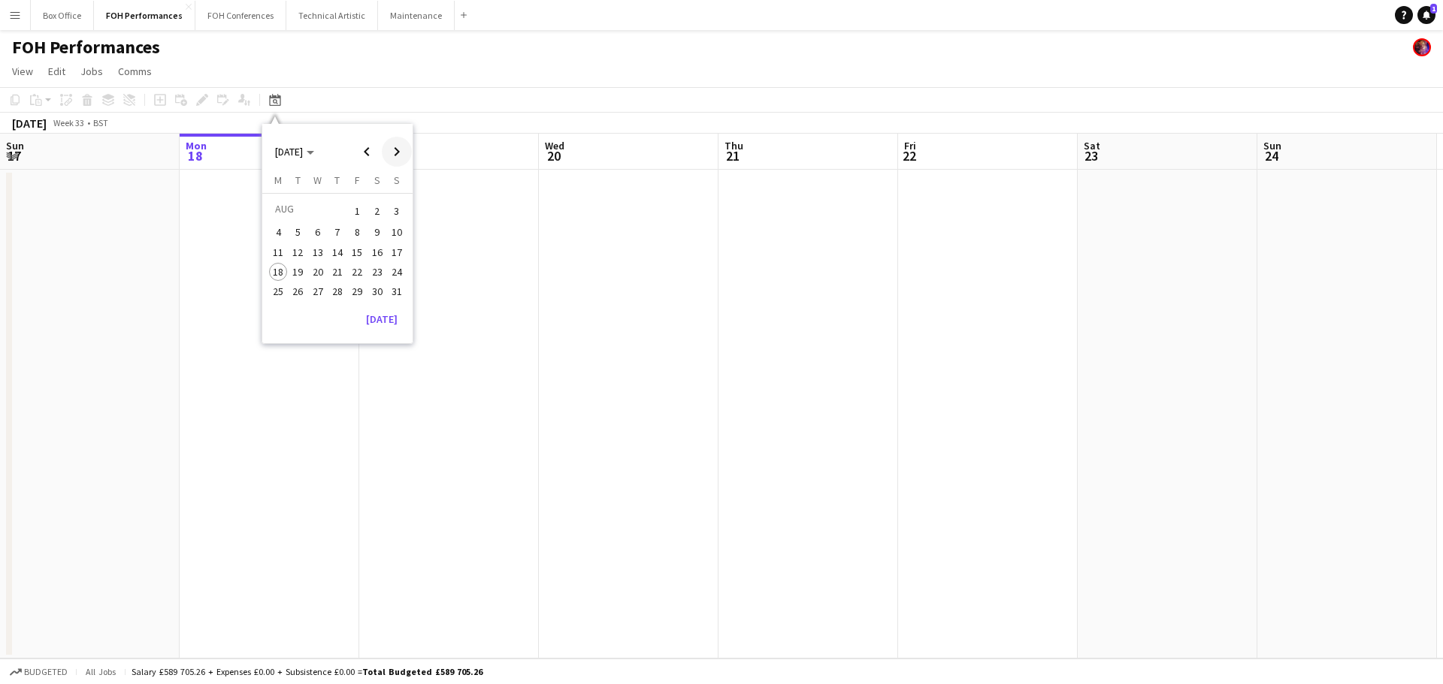
click at [393, 153] on span "Next month" at bounding box center [397, 152] width 30 height 30
click at [357, 223] on span "5" at bounding box center [357, 229] width 18 height 18
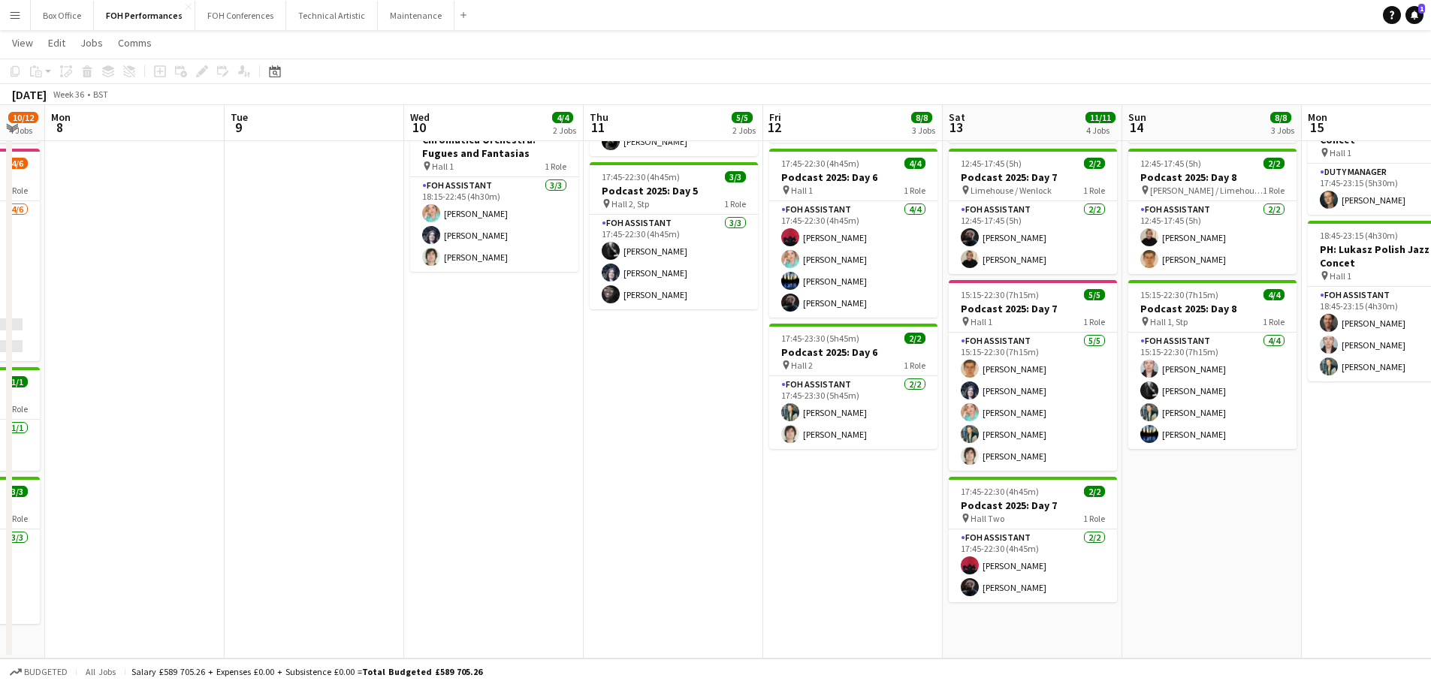
scroll to position [0, 497]
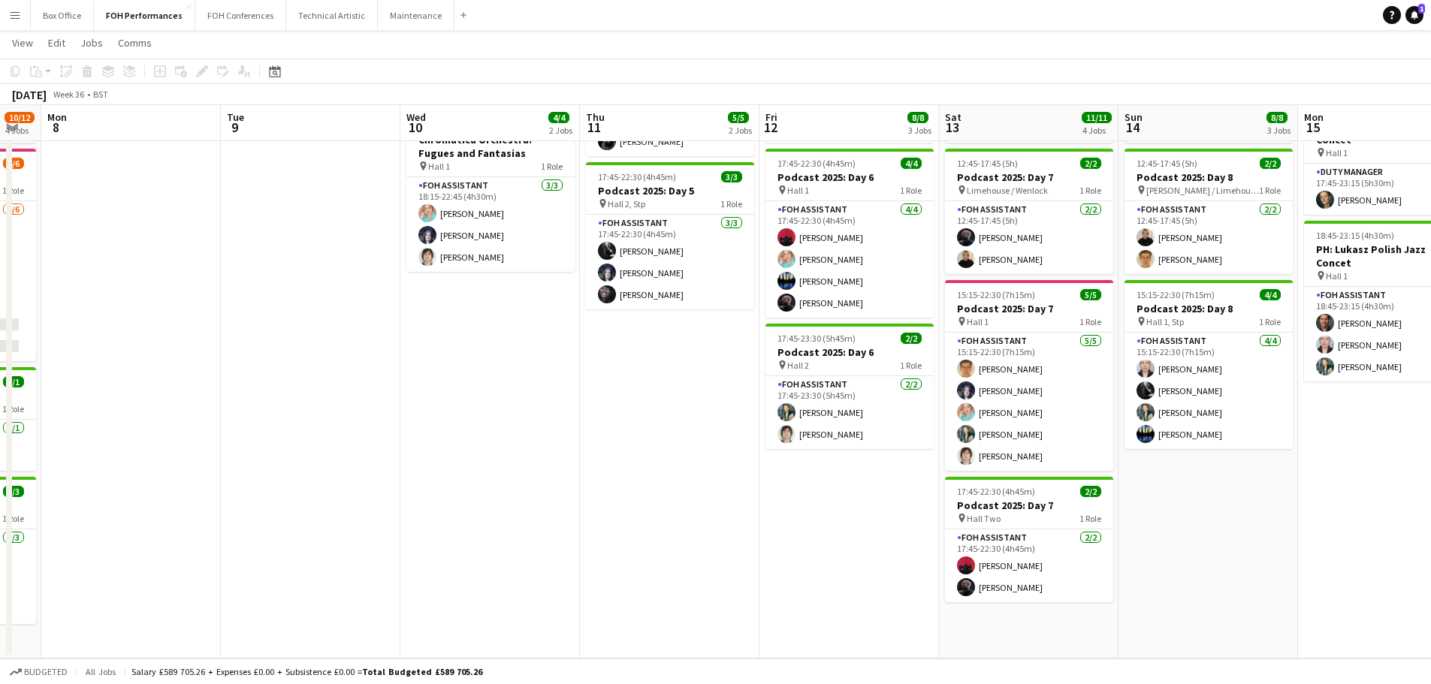
drag, startPoint x: 1157, startPoint y: 131, endPoint x: 279, endPoint y: 163, distance: 878.9
click at [279, 163] on app-calendar-viewport "Fri 5 9/10 2 Jobs Sat 6 11/11 3 Jobs Sun 7 10/12 4 Jobs Mon 8 Tue 9 Wed 10 4/4 …" at bounding box center [715, 265] width 1431 height 787
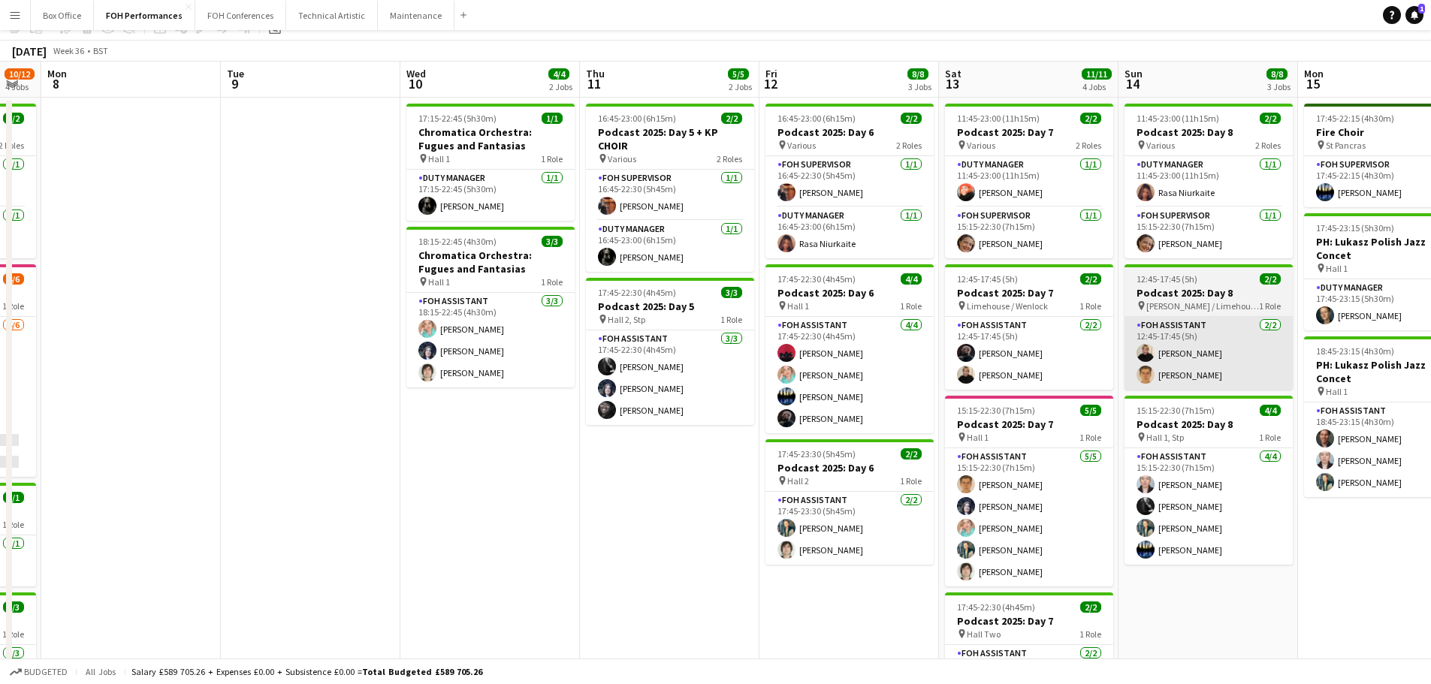
scroll to position [186, 0]
